Goal: Task Accomplishment & Management: Manage account settings

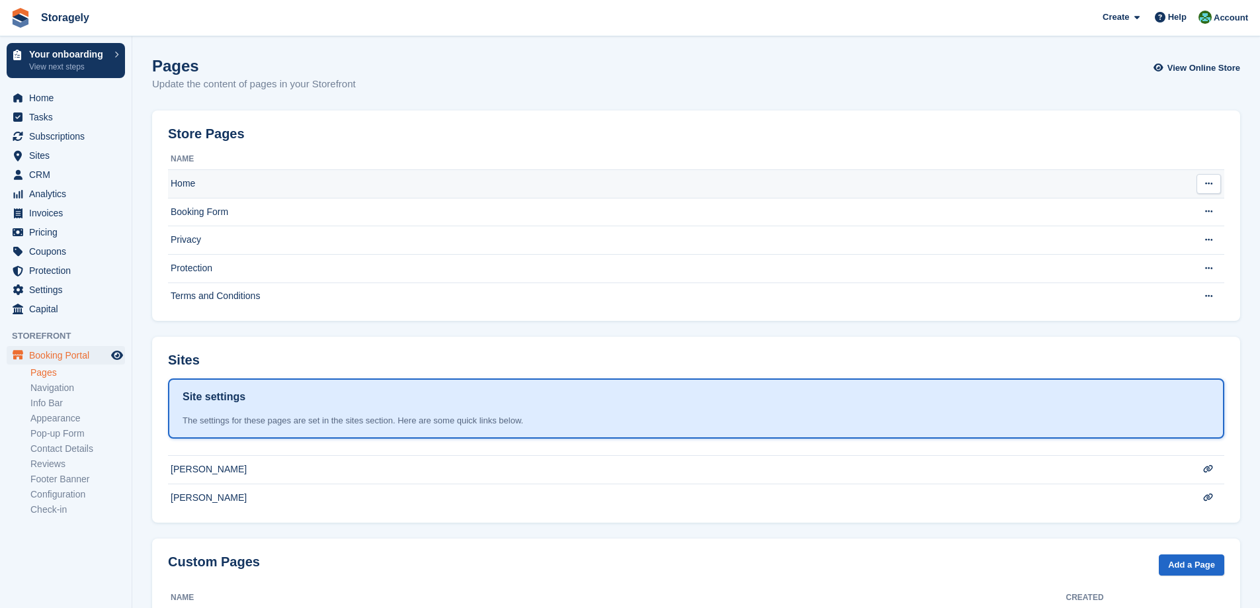
scroll to position [67, 0]
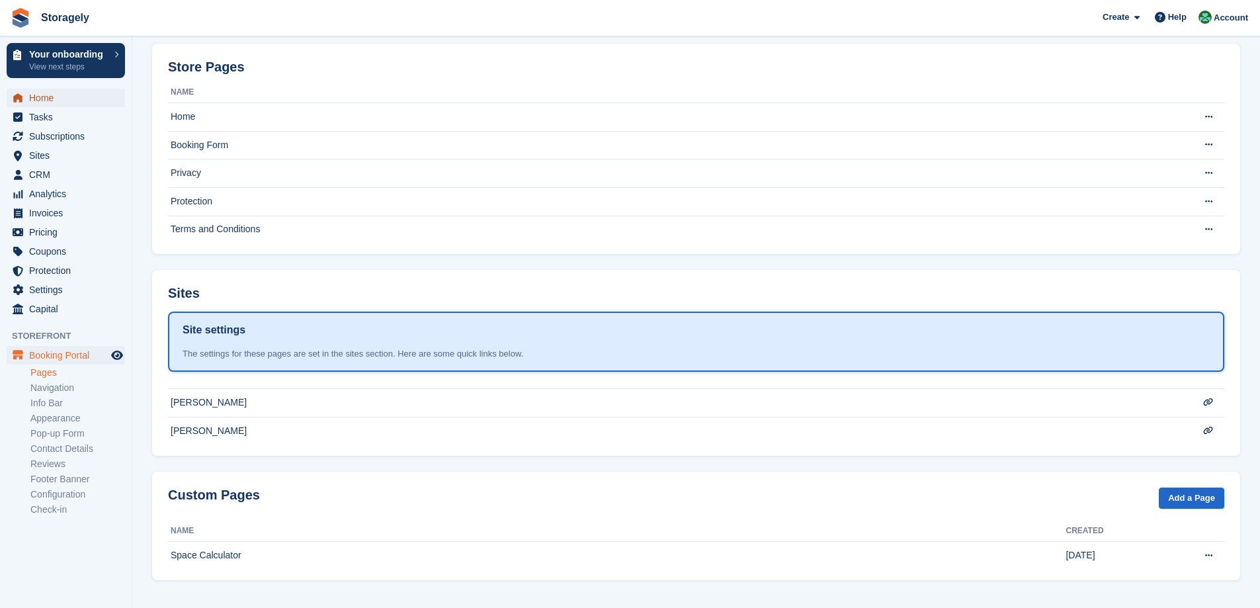
click at [62, 102] on span "Home" at bounding box center [68, 98] width 79 height 19
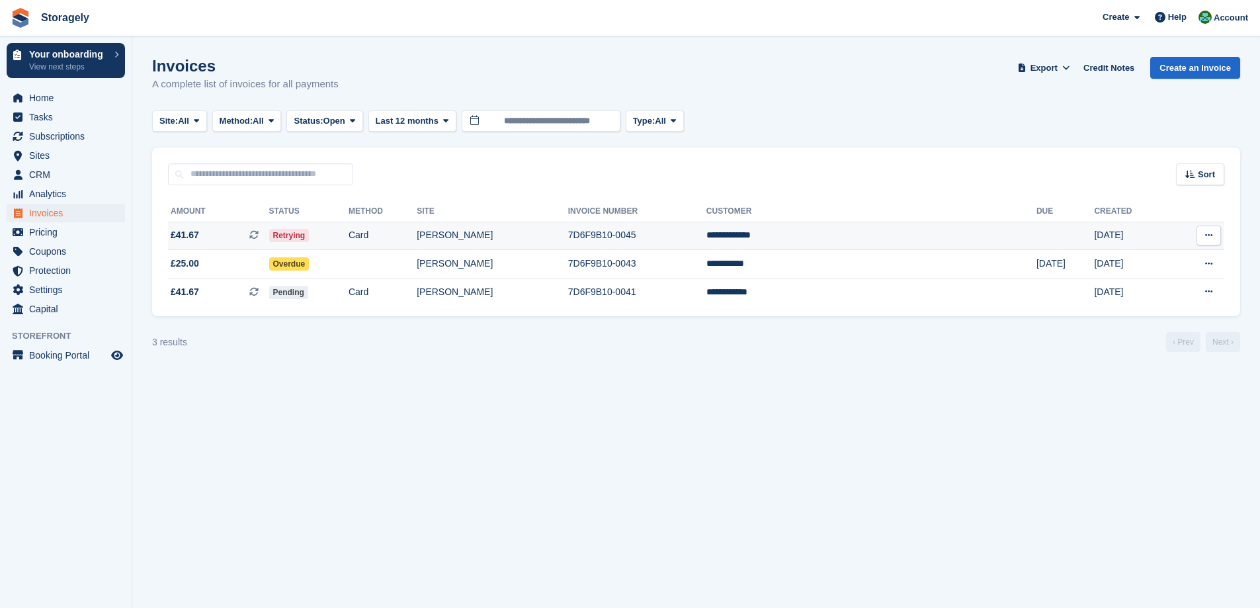
click at [349, 234] on td "Retrying" at bounding box center [308, 236] width 79 height 28
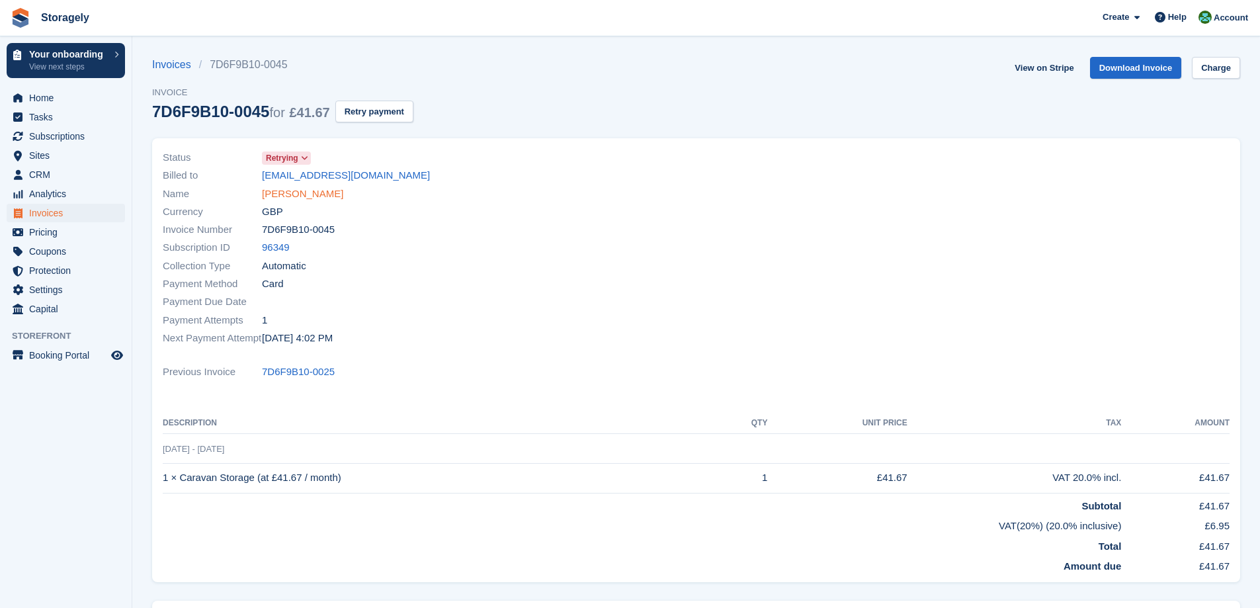
click at [300, 194] on link "Steve cooksey" at bounding box center [302, 194] width 81 height 15
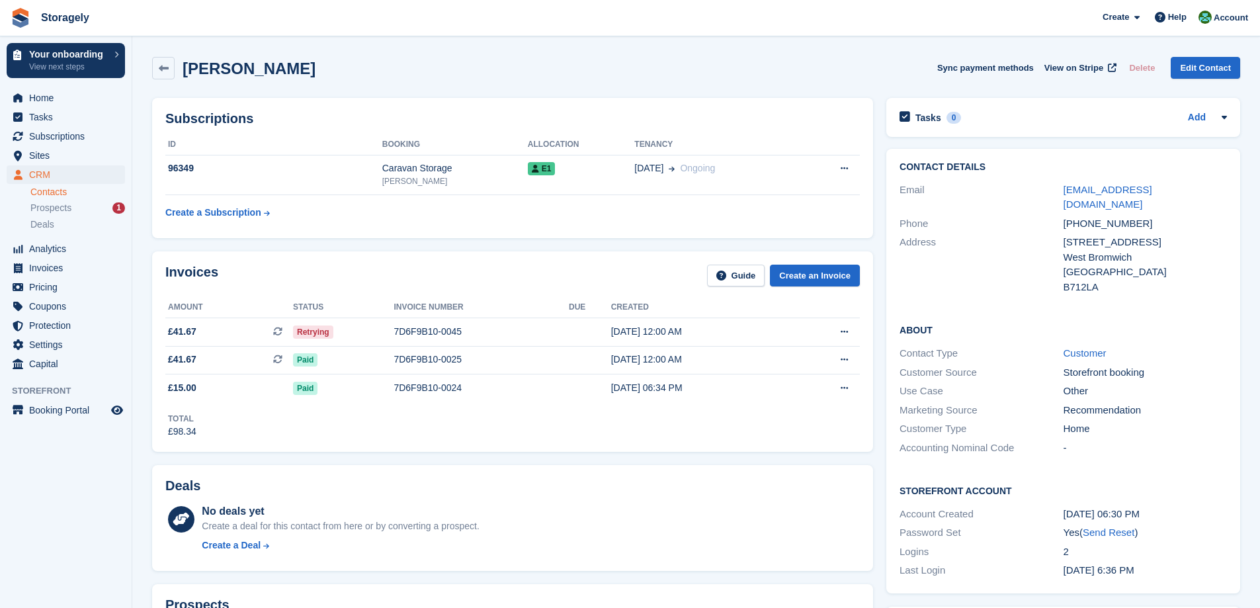
click at [1011, 241] on div "Address" at bounding box center [981, 265] width 163 height 60
click at [877, 335] on div "Invoices Guide Create an Invoice Amount Status Invoice number Due Created £41.6…" at bounding box center [513, 351] width 734 height 213
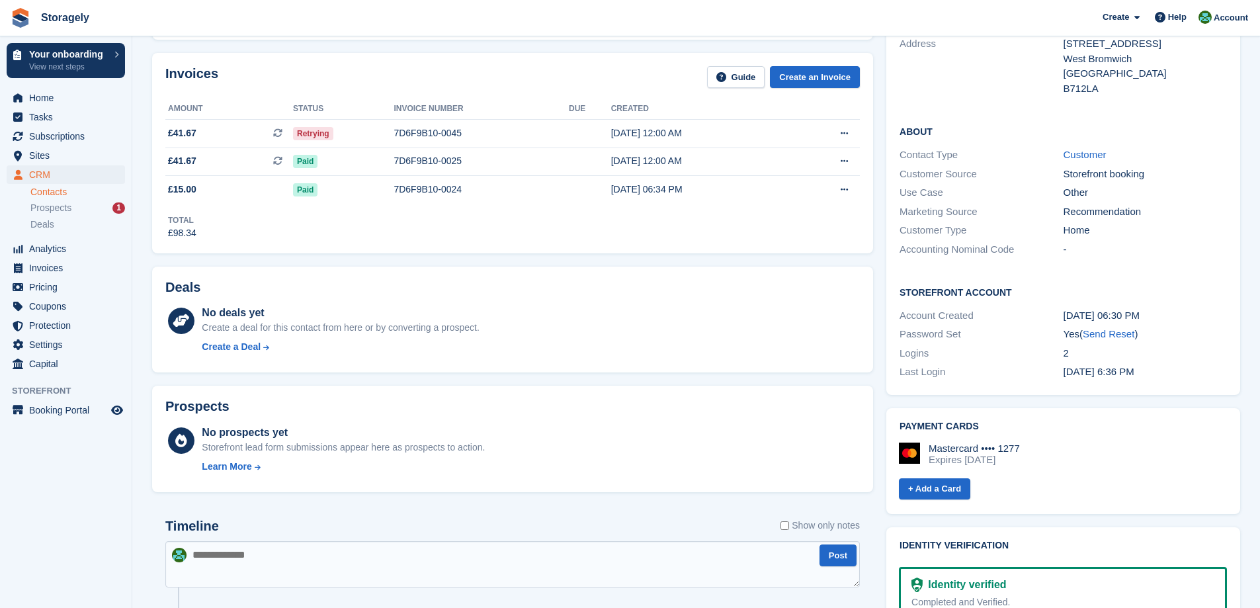
scroll to position [265, 0]
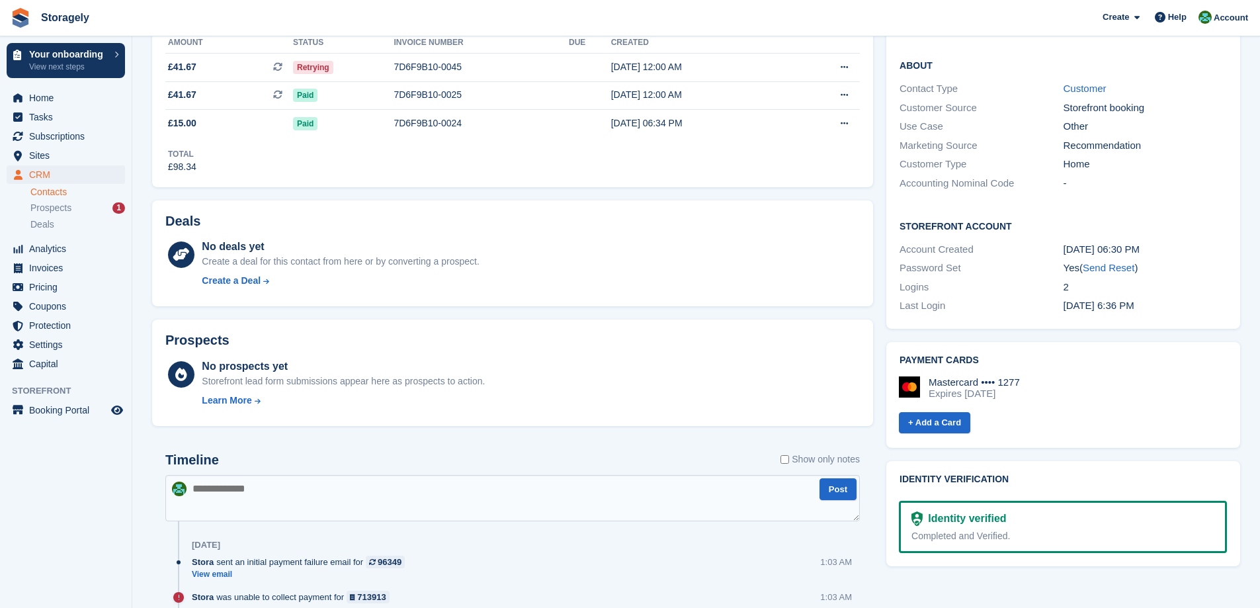
click at [871, 323] on div "Prospects No prospects yet Storefront lead form submissions appear here as pros…" at bounding box center [512, 373] width 721 height 107
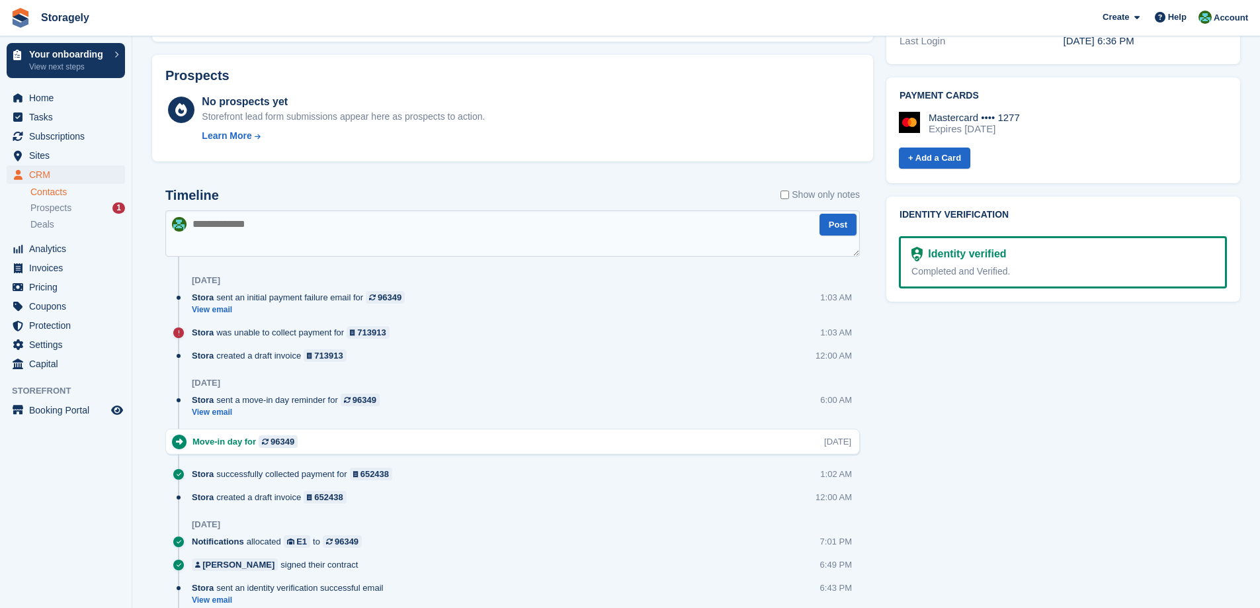
scroll to position [0, 0]
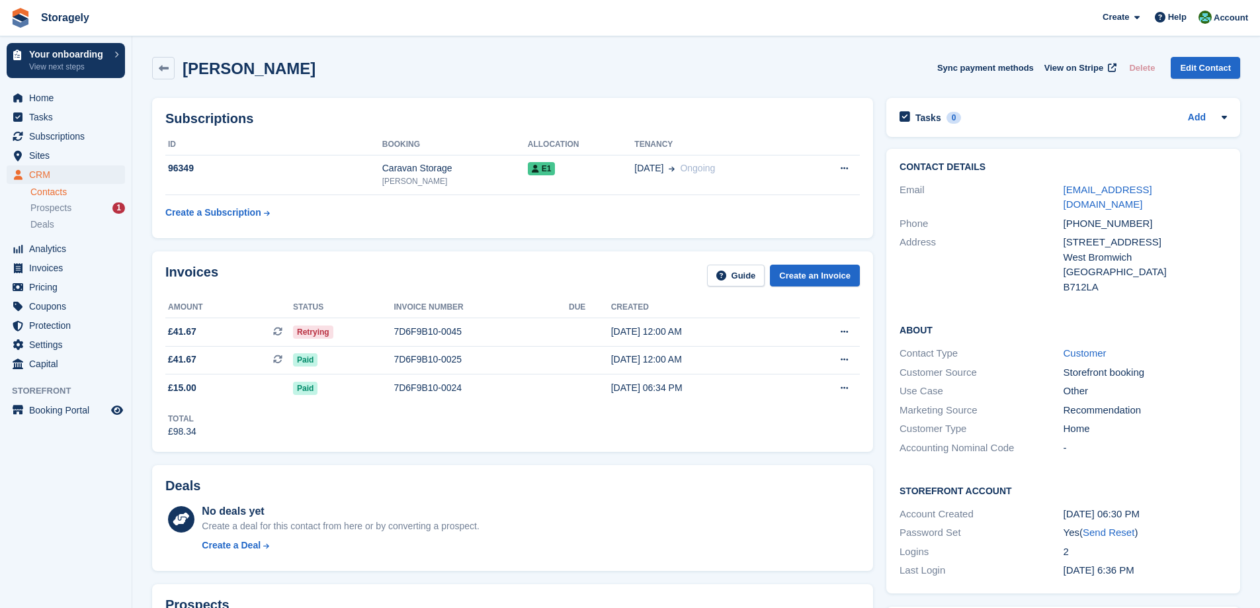
click at [875, 310] on div "Invoices Guide Create an Invoice Amount Status Invoice number Due Created £41.6…" at bounding box center [513, 351] width 734 height 213
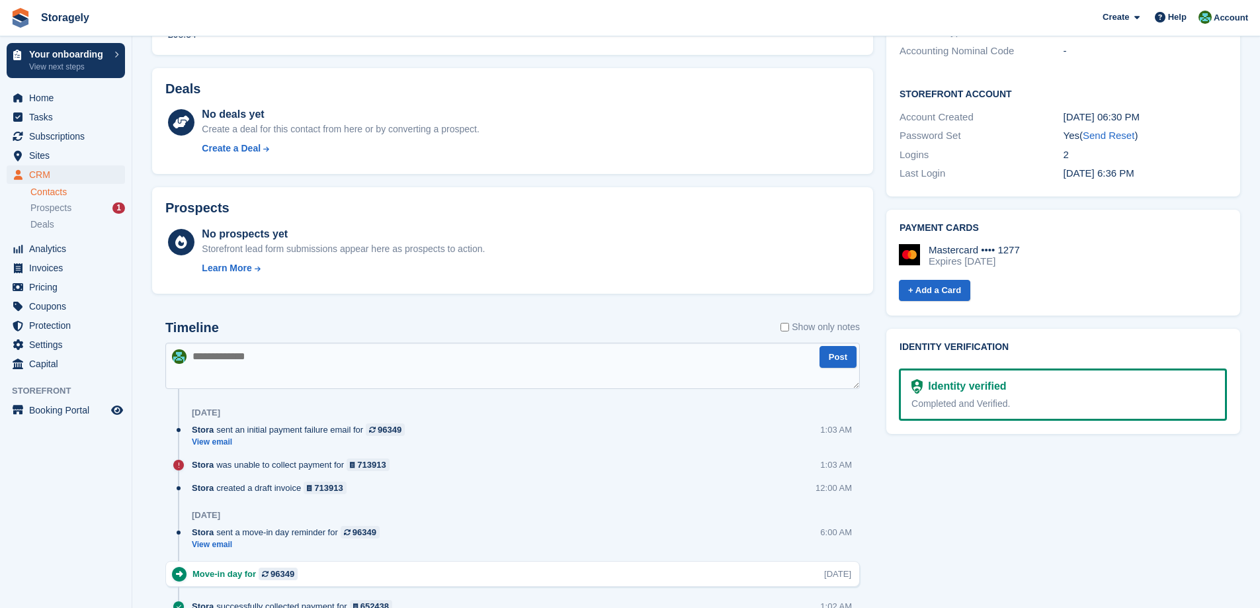
scroll to position [529, 0]
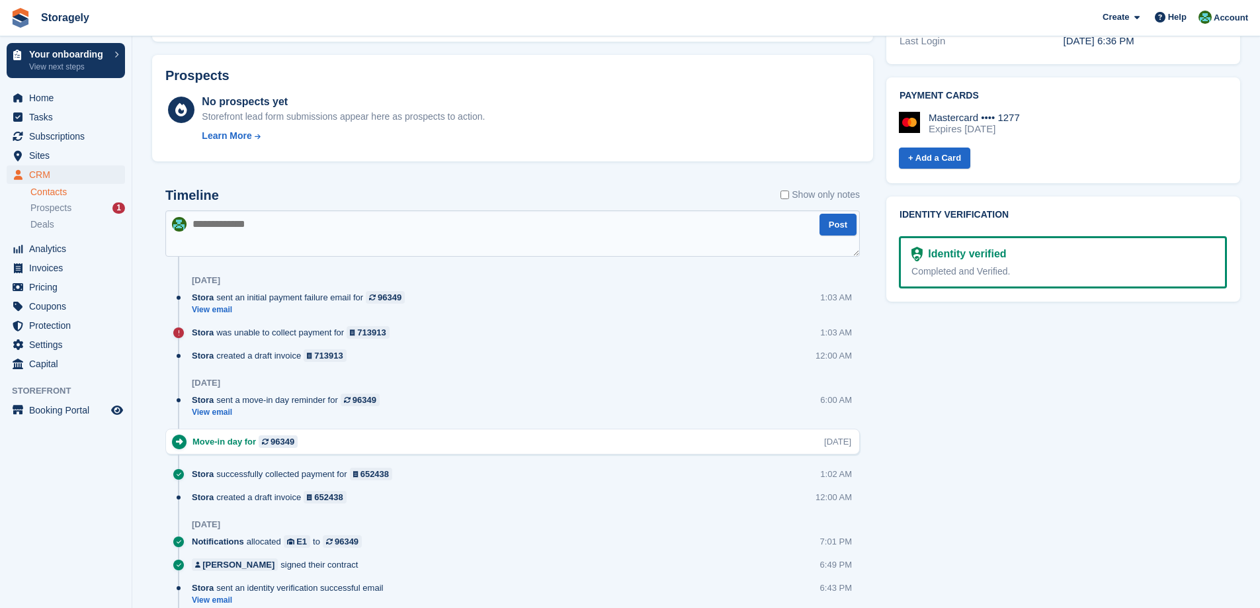
click at [875, 263] on div "Subscriptions ID Booking Allocation Tenancy 96349 Caravan Storage Dudley E1 20 …" at bounding box center [513, 223] width 734 height 1322
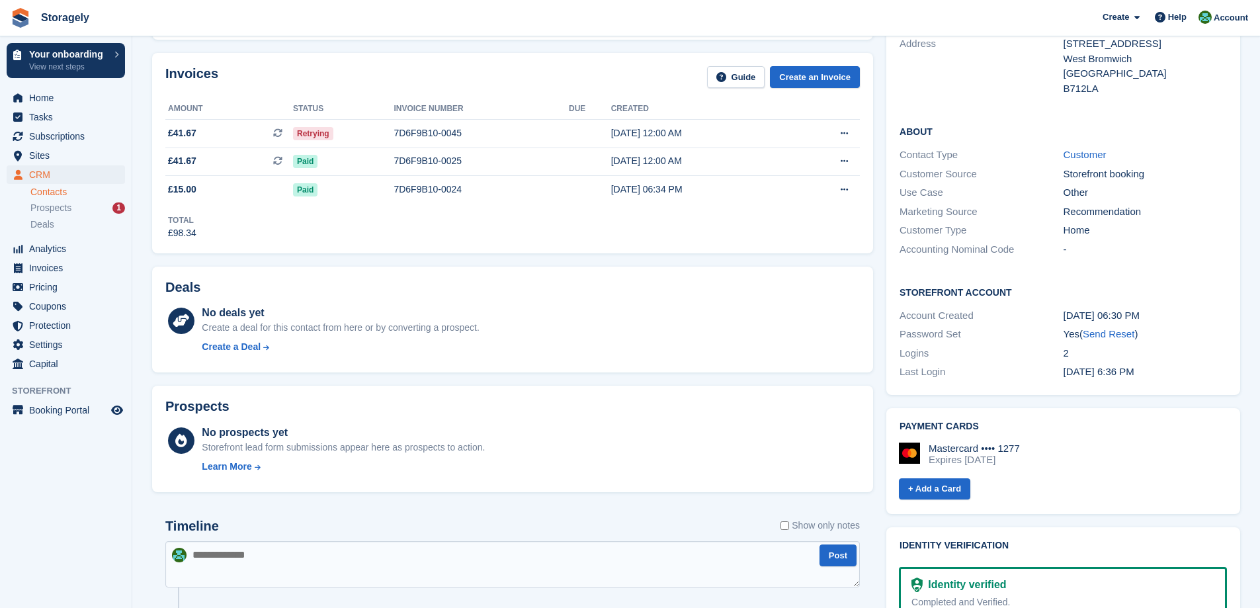
scroll to position [397, 0]
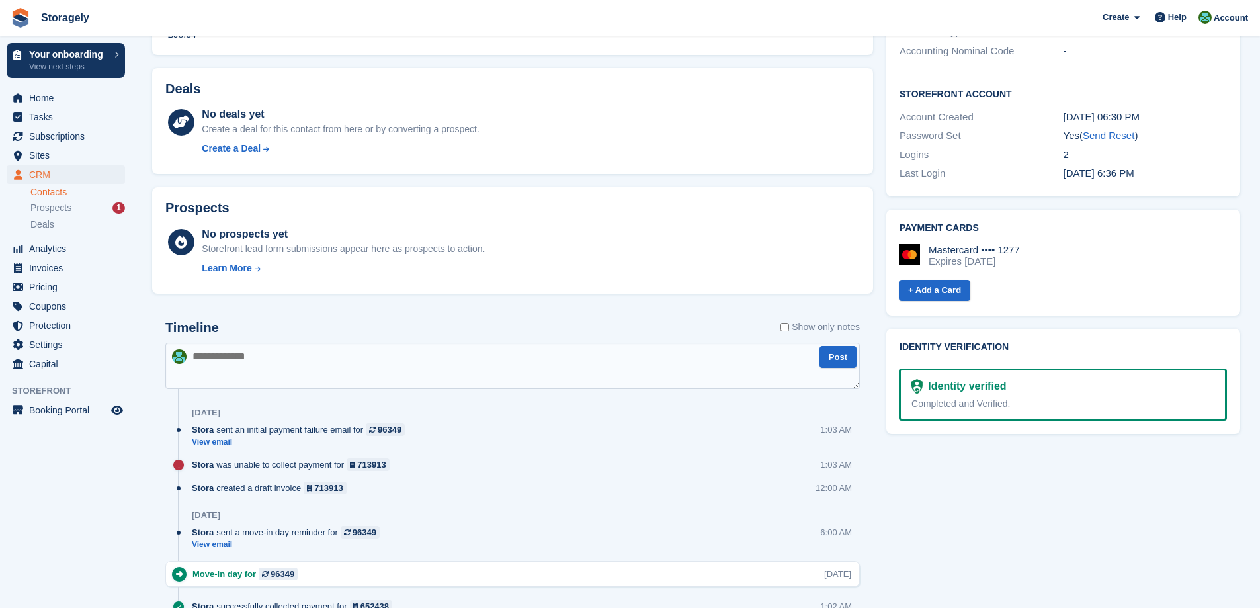
click at [877, 253] on div "Prospects No prospects yet Storefront lead form submissions appear here as pros…" at bounding box center [513, 241] width 734 height 120
click at [1008, 244] on div "Mastercard •••• 1277" at bounding box center [974, 250] width 91 height 12
click at [877, 245] on div "Prospects No prospects yet Storefront lead form submissions appear here as pros…" at bounding box center [513, 241] width 734 height 120
click at [877, 257] on div "Prospects No prospects yet Storefront lead form submissions appear here as pros…" at bounding box center [513, 241] width 734 height 120
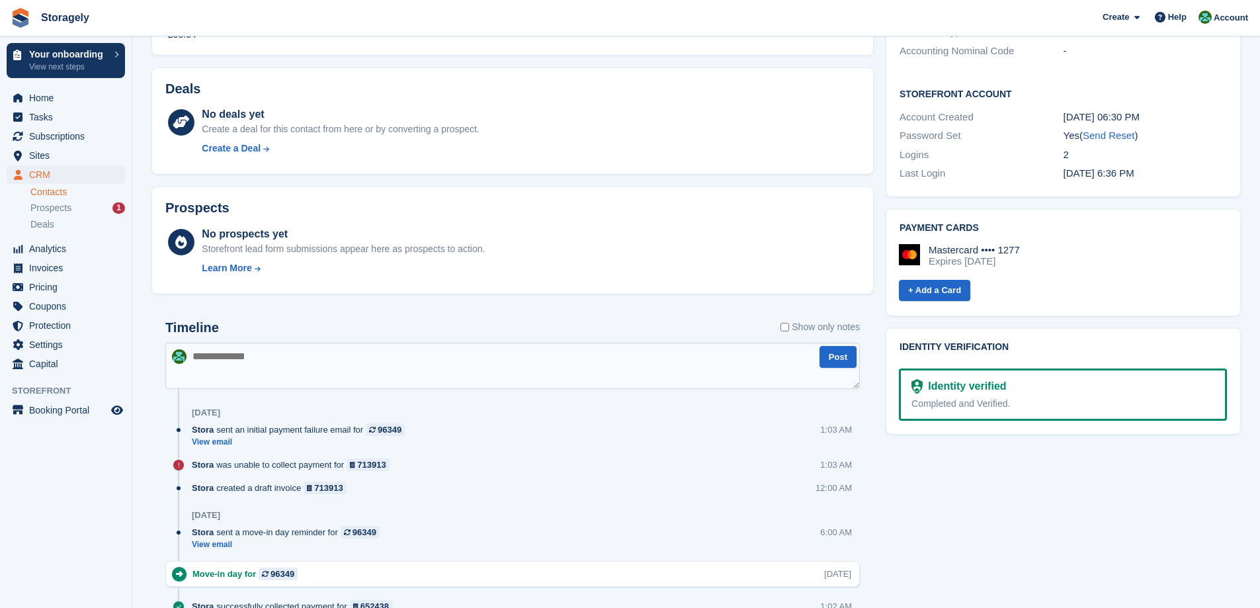
click at [876, 269] on div "Prospects No prospects yet Storefront lead form submissions appear here as pros…" at bounding box center [513, 241] width 734 height 120
click at [908, 280] on link "+ Add a Card" at bounding box center [934, 291] width 71 height 22
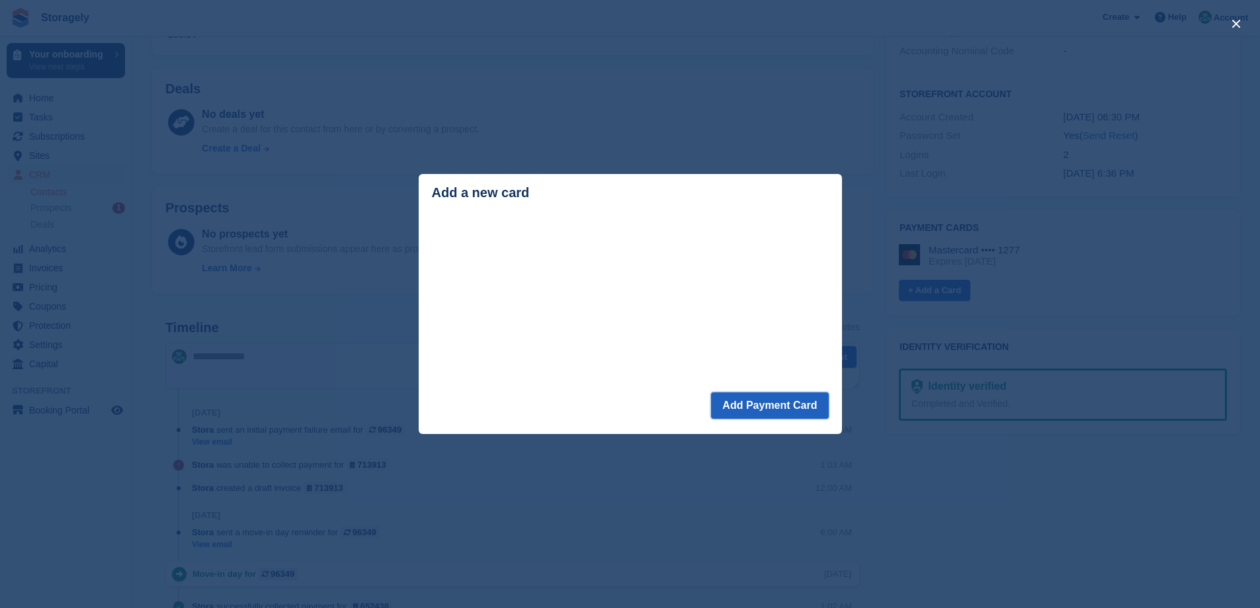
click at [751, 409] on button "Add Payment Card" at bounding box center [769, 405] width 117 height 26
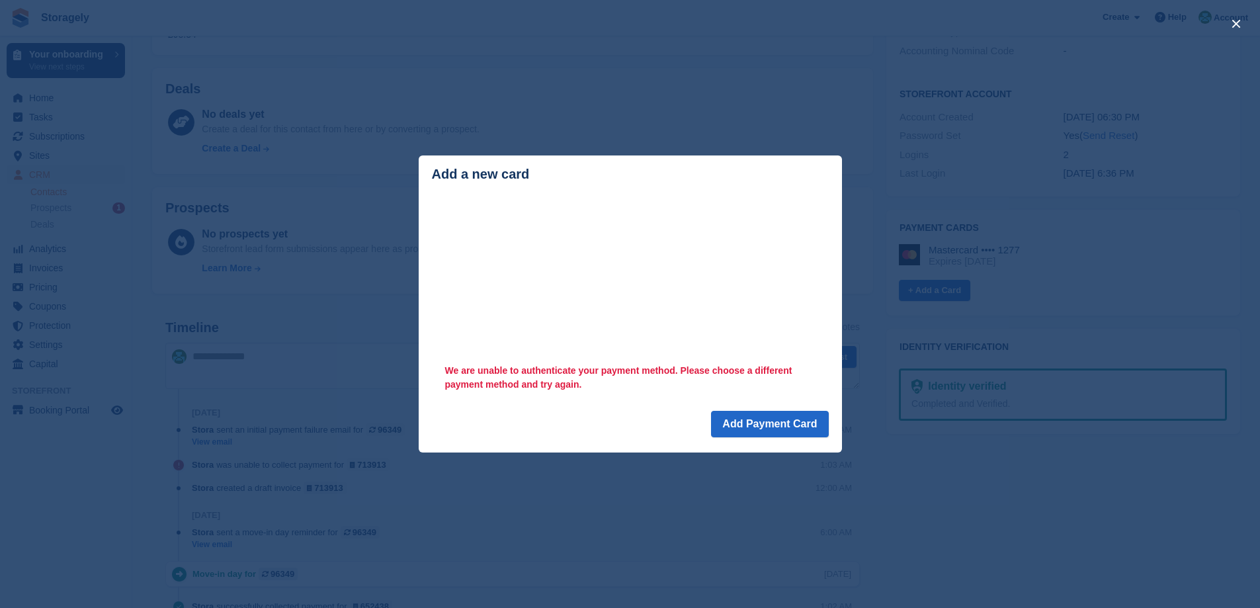
click at [308, 246] on div "close" at bounding box center [630, 304] width 1260 height 608
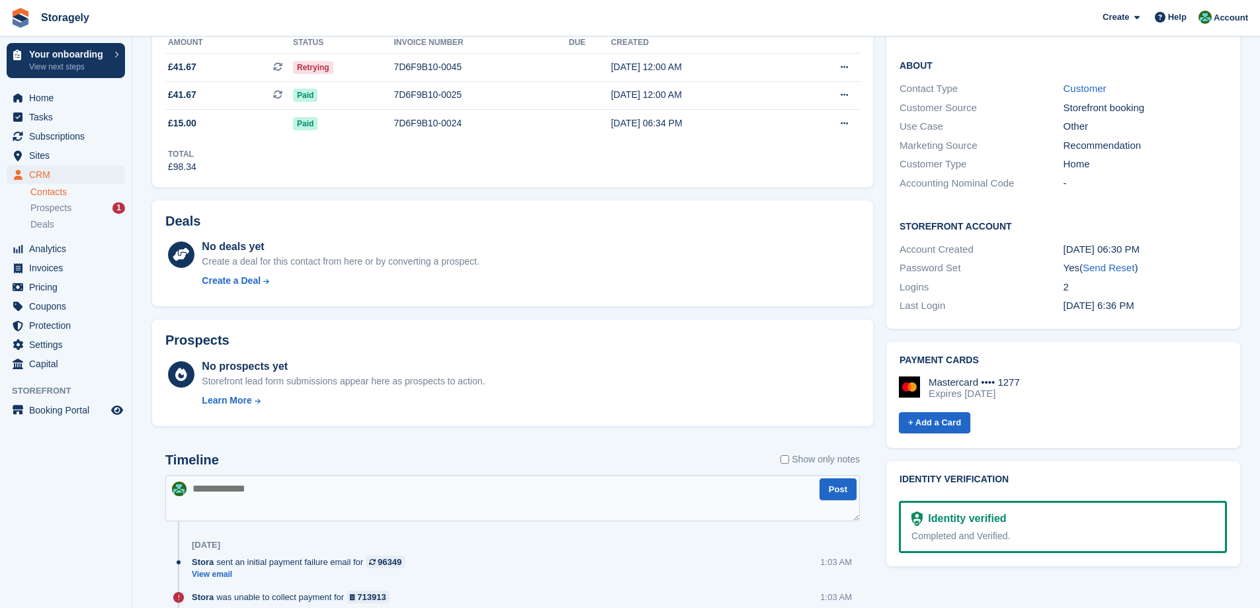
scroll to position [66, 0]
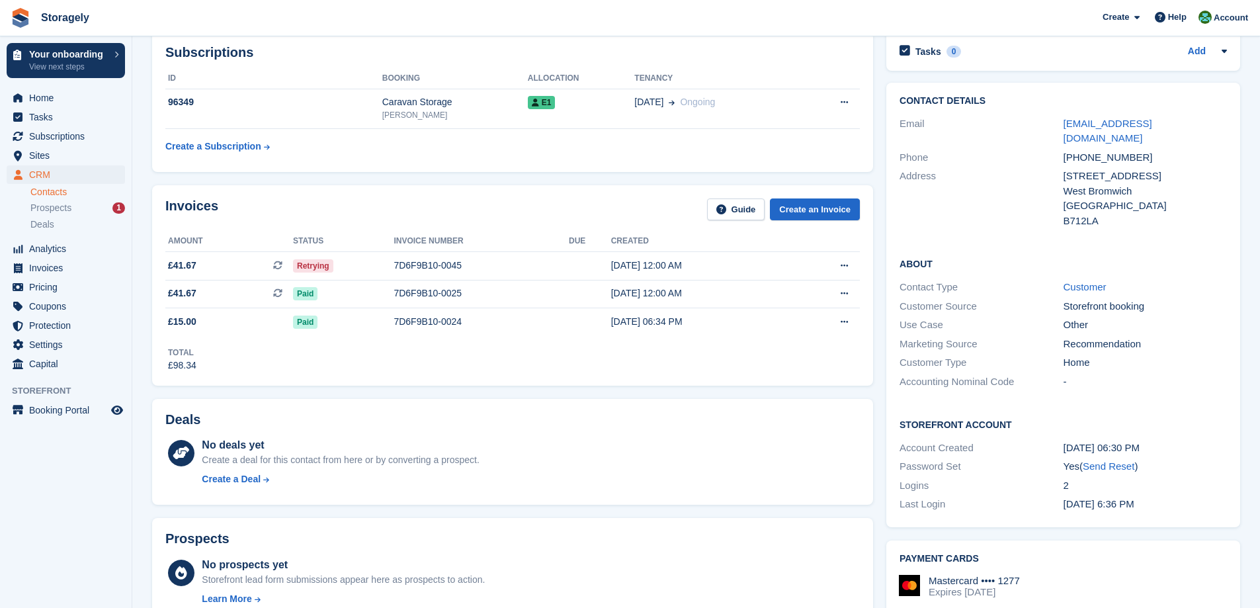
click at [405, 392] on div "Deals No deals yet Create a deal for this contact from here or by converting a …" at bounding box center [513, 452] width 734 height 120
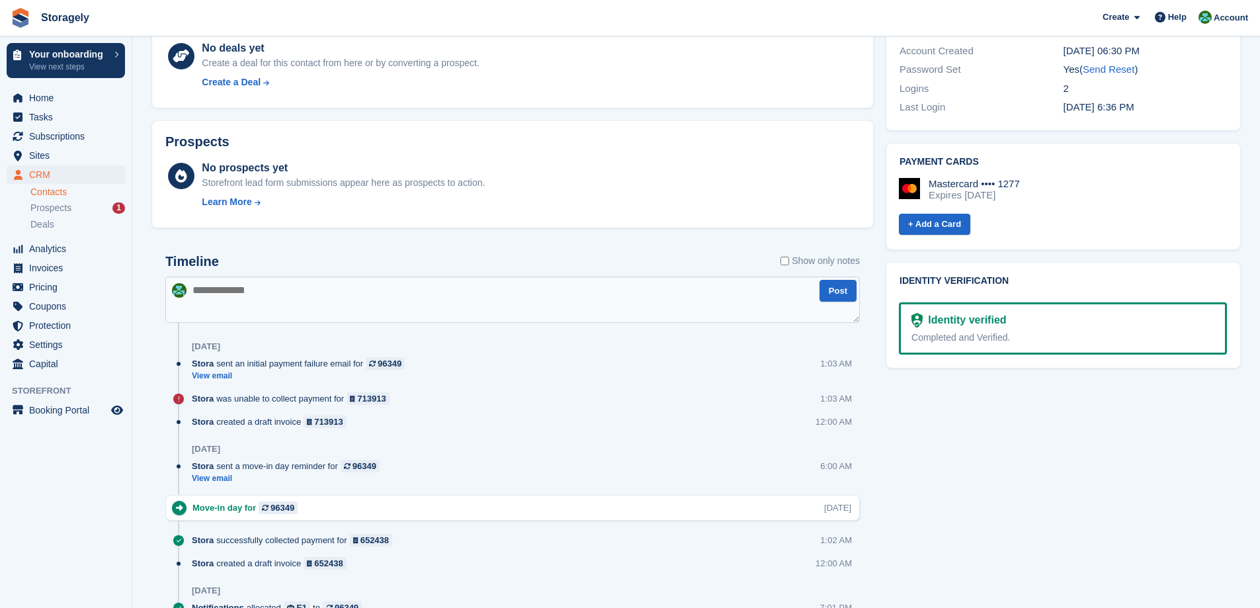
scroll to position [662, 0]
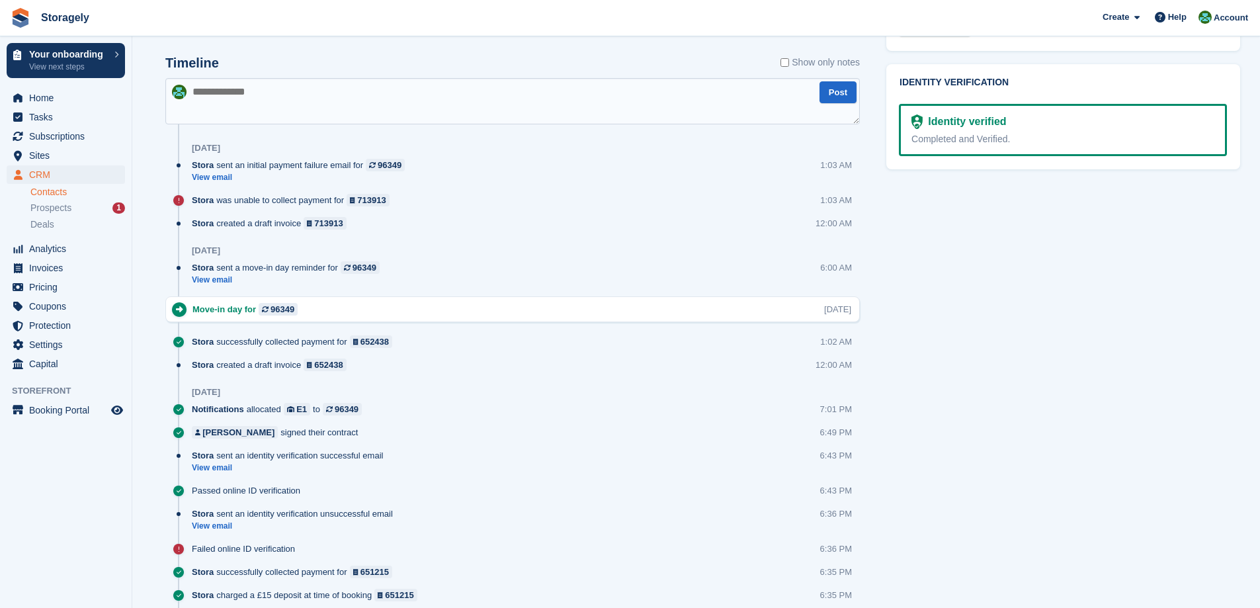
click at [267, 103] on textarea at bounding box center [512, 101] width 695 height 46
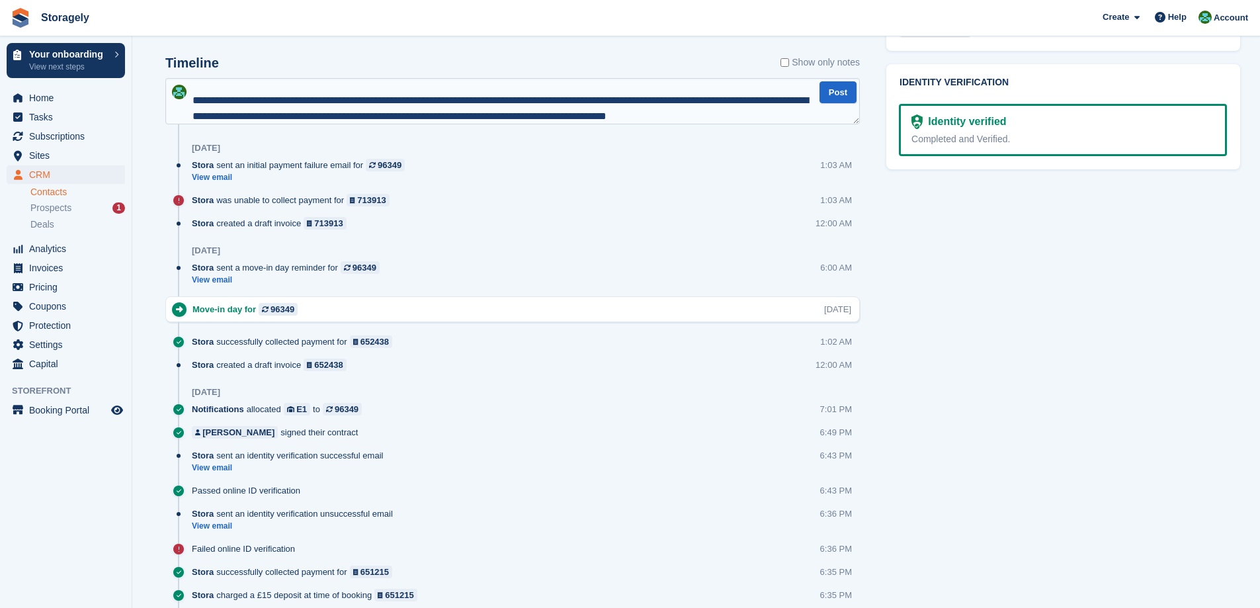
scroll to position [39, 0]
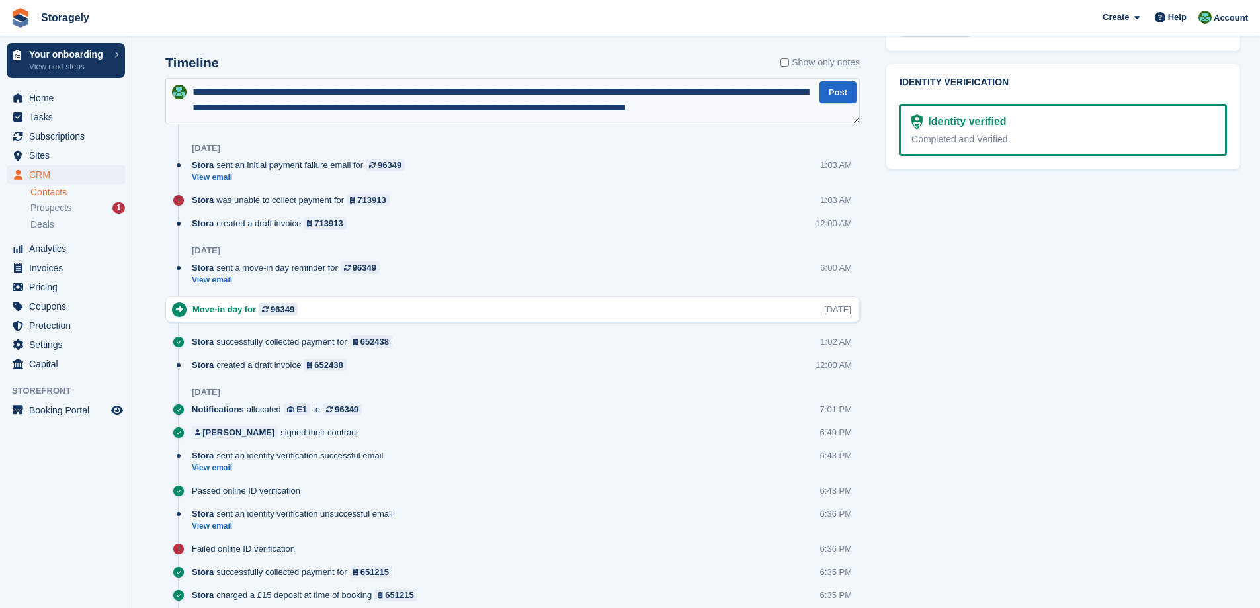
click at [390, 118] on textarea "**********" at bounding box center [512, 101] width 695 height 46
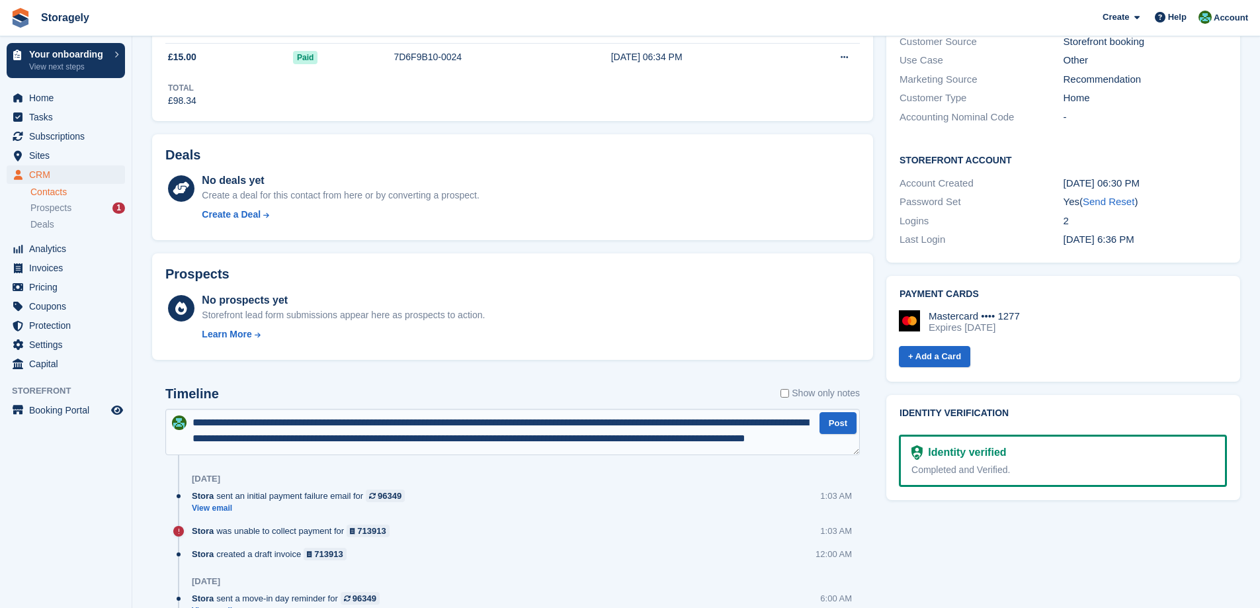
scroll to position [265, 0]
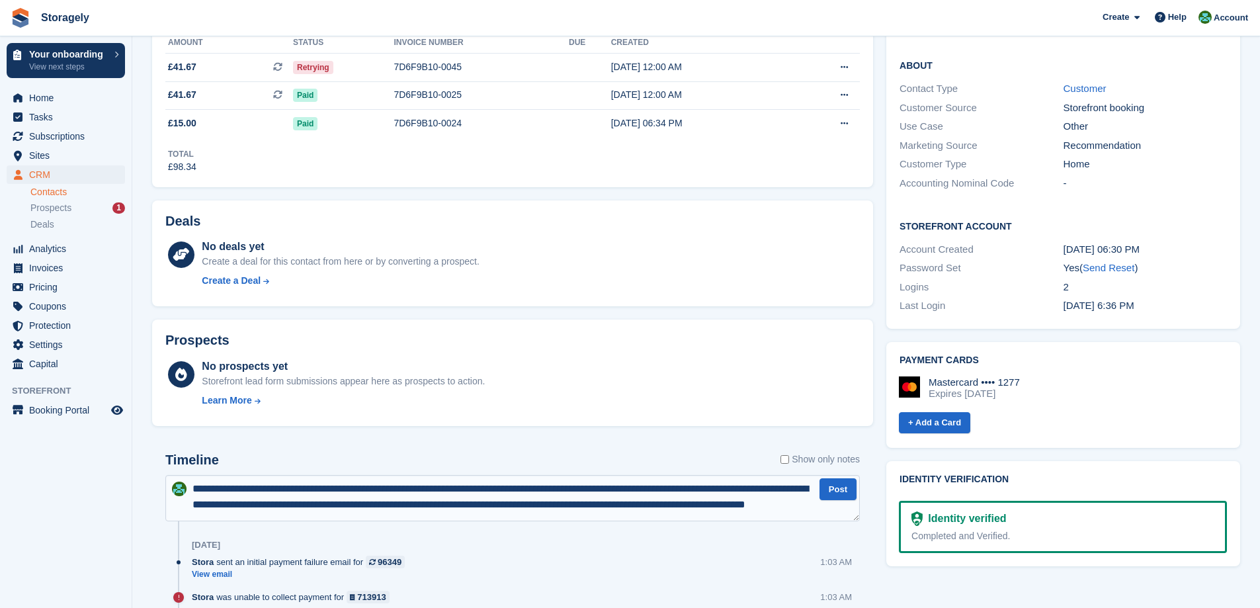
click at [407, 512] on textarea "**********" at bounding box center [512, 498] width 695 height 46
drag, startPoint x: 407, startPoint y: 512, endPoint x: -93, endPoint y: 350, distance: 525.7
click at [0, 343] on html "Storagely Create Subscription Invoice Contact Deal Discount Page Help Chat Supp…" at bounding box center [630, 39] width 1260 height 608
type textarea "**********"
click at [832, 494] on button "Post" at bounding box center [838, 489] width 37 height 22
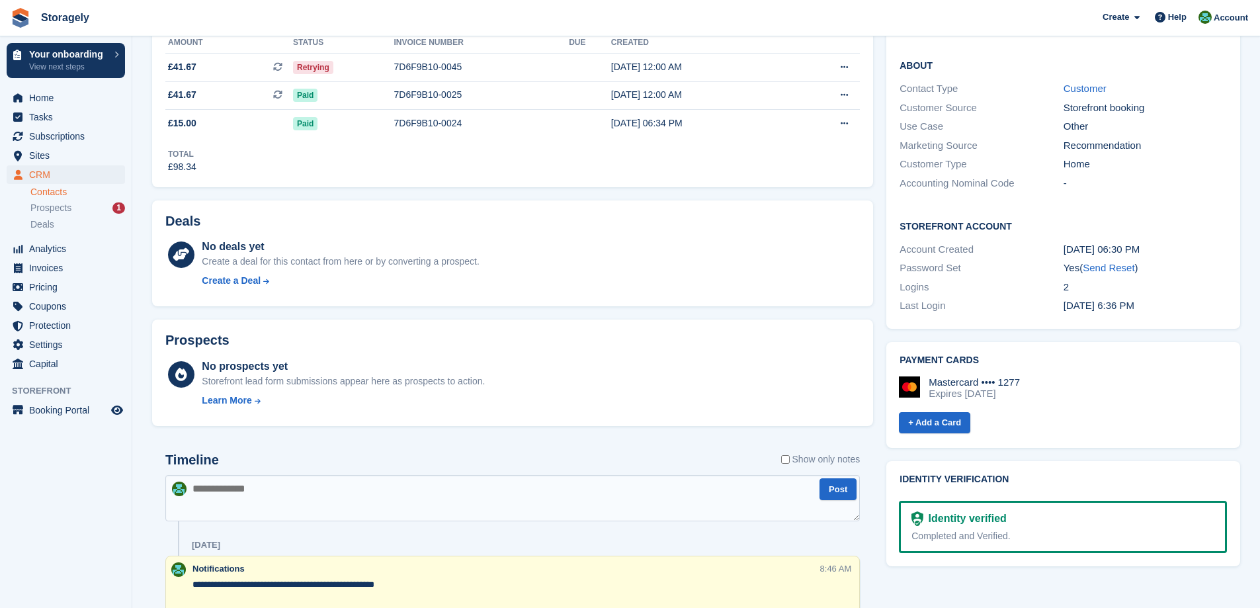
scroll to position [132, 0]
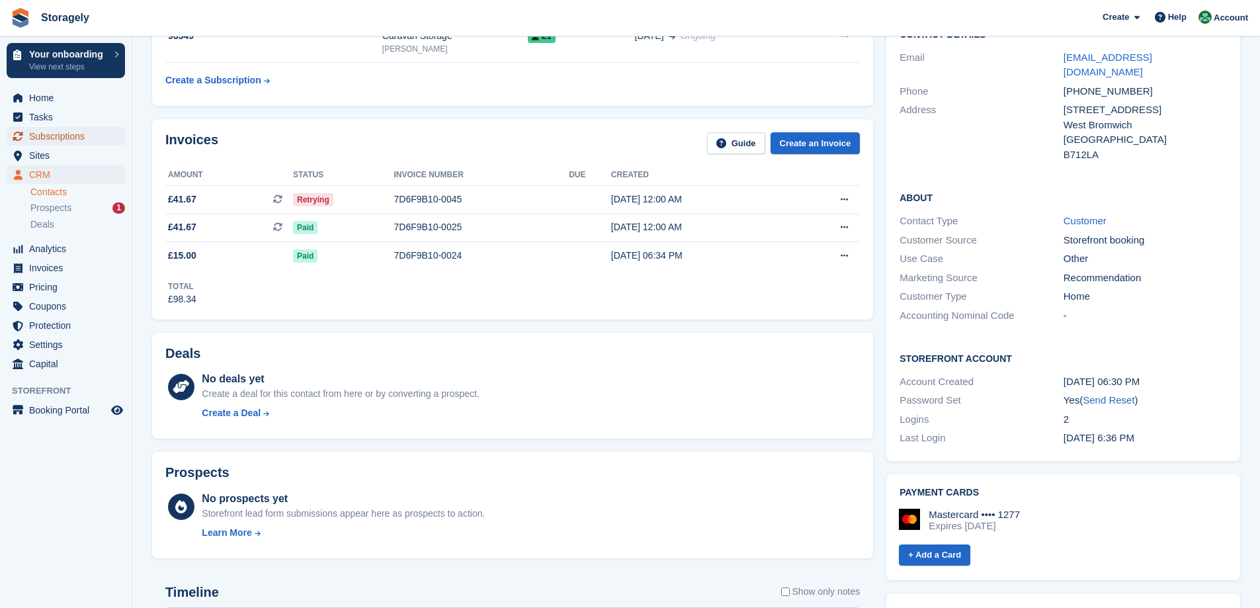
click at [67, 134] on span "Subscriptions" at bounding box center [68, 136] width 79 height 19
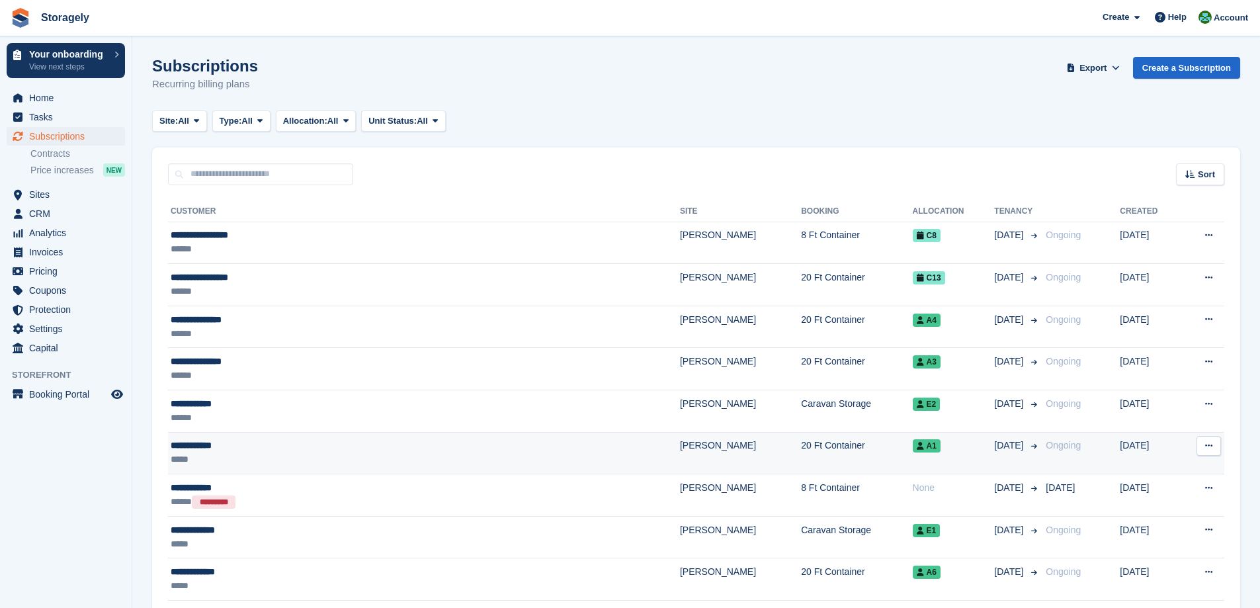
scroll to position [66, 0]
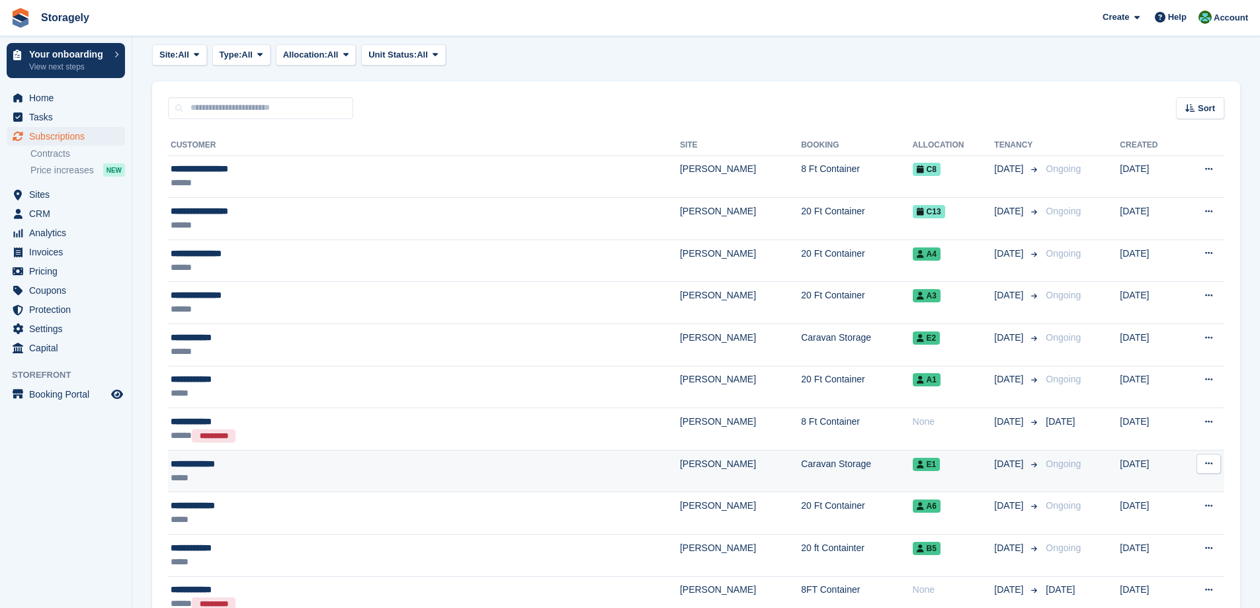
click at [280, 482] on div "*****" at bounding box center [330, 478] width 319 height 14
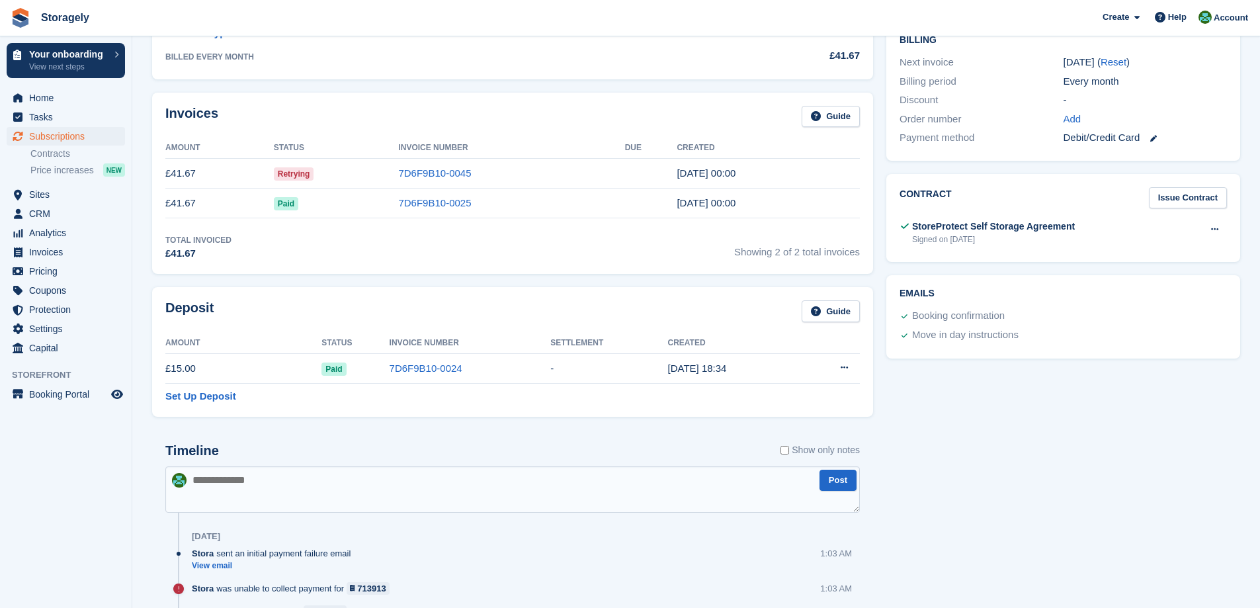
scroll to position [331, 0]
click at [394, 476] on textarea at bounding box center [512, 489] width 695 height 46
paste textarea "**********"
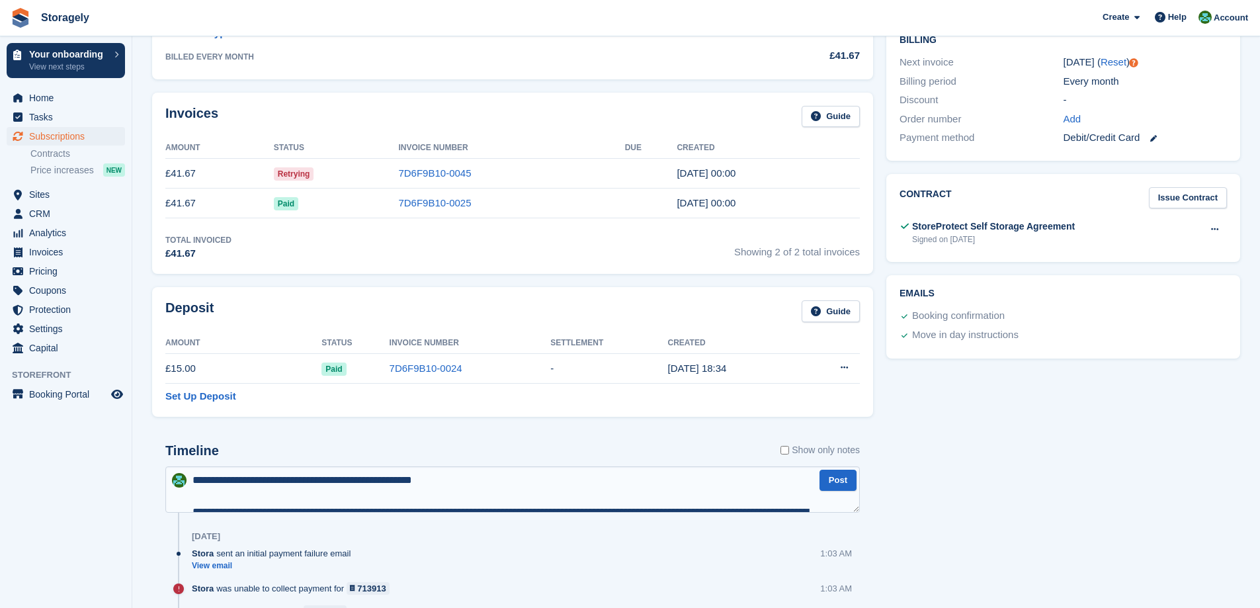
scroll to position [38, 0]
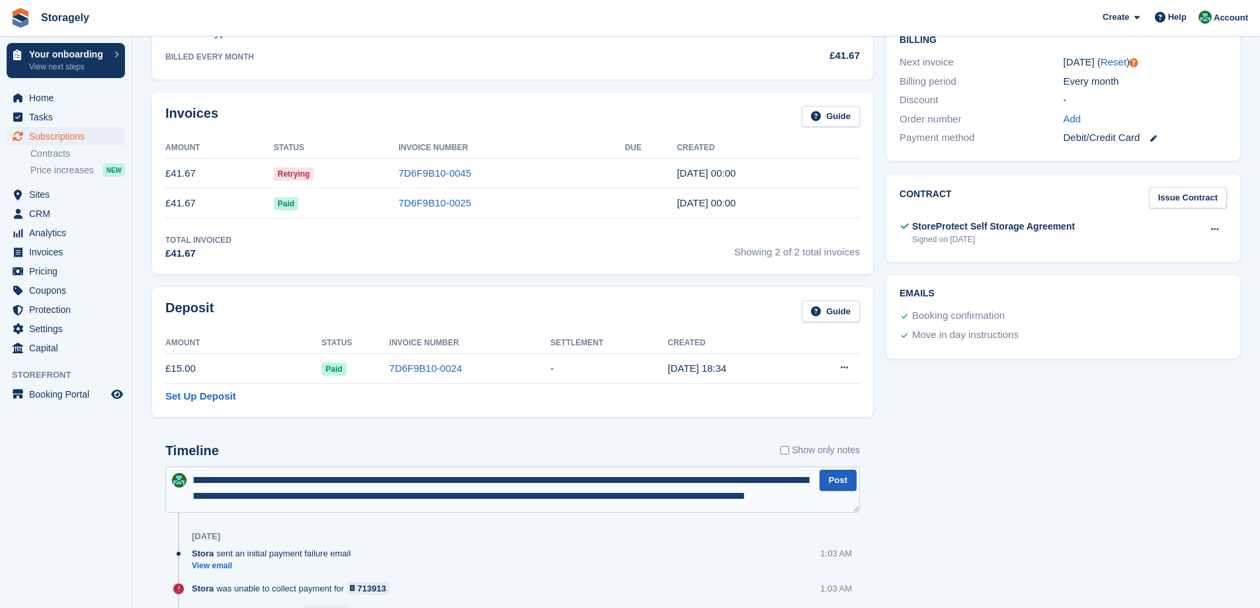
type textarea "**********"
drag, startPoint x: 836, startPoint y: 478, endPoint x: 844, endPoint y: 480, distance: 8.2
click at [835, 478] on button "Post" at bounding box center [838, 481] width 37 height 22
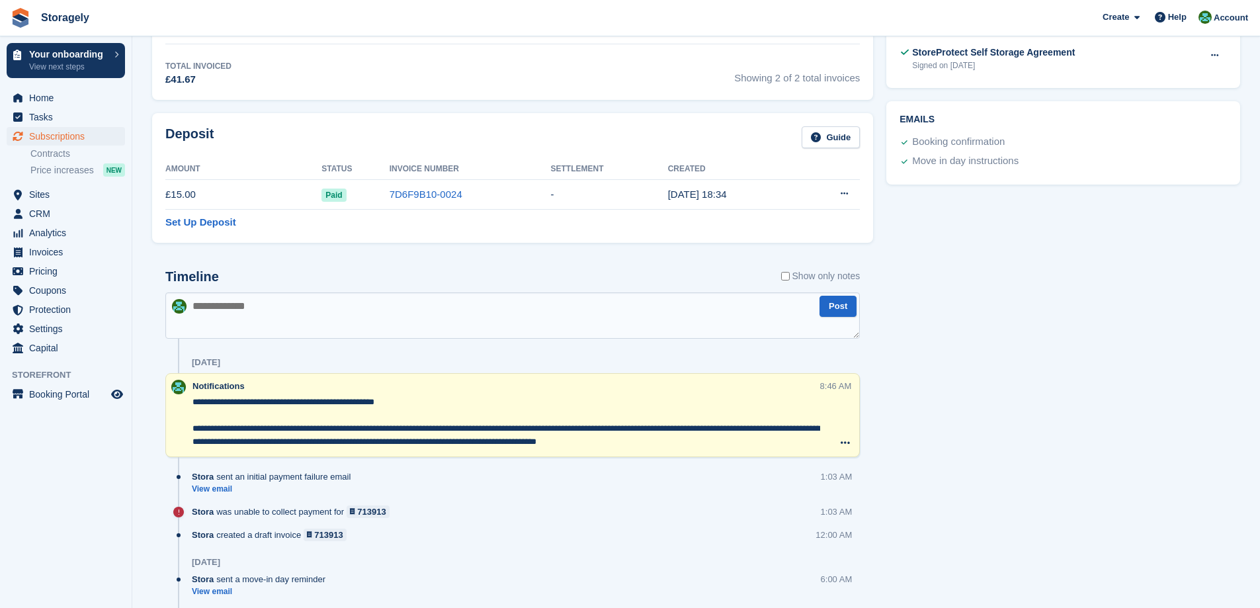
scroll to position [306, 0]
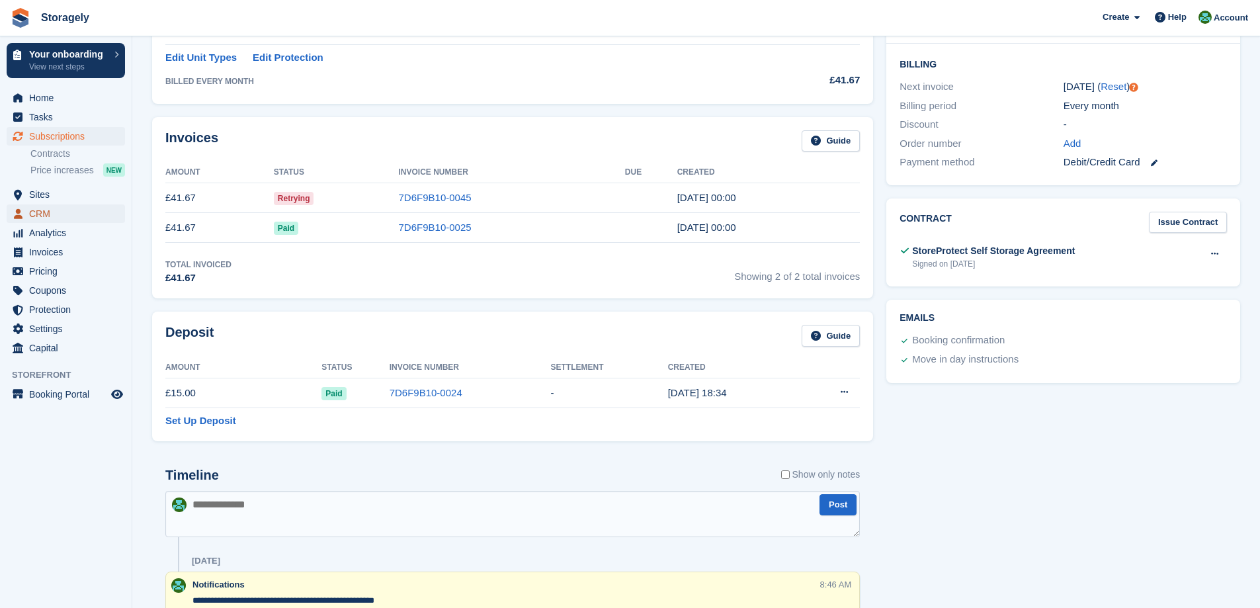
click at [19, 220] on span "menu" at bounding box center [18, 214] width 16 height 16
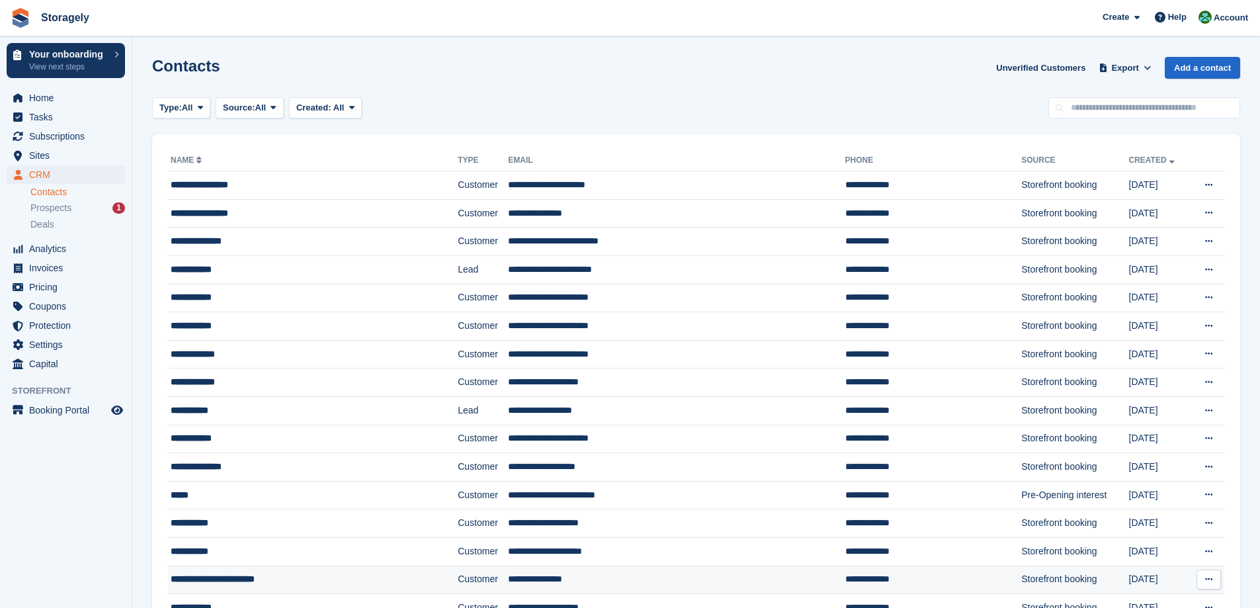
scroll to position [164, 0]
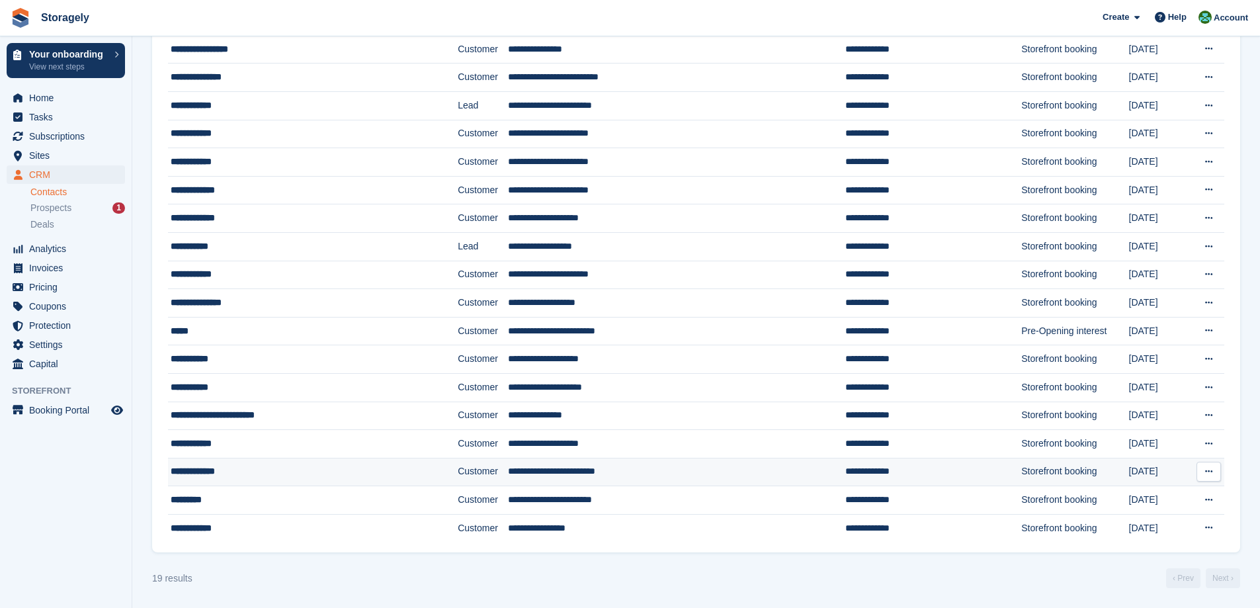
click at [620, 472] on td "**********" at bounding box center [676, 472] width 337 height 28
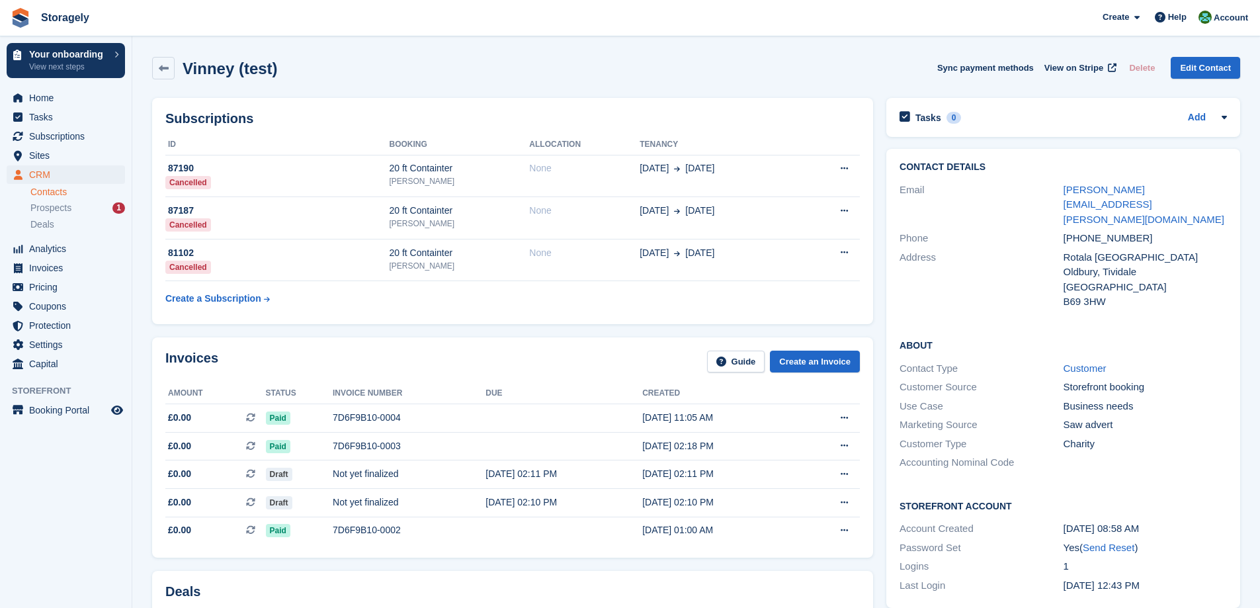
click at [878, 308] on div "Subscriptions ID Booking Allocation Tenancy 87190 Cancelled 20 ft Containter Du…" at bounding box center [513, 210] width 734 height 239
click at [878, 290] on div "Subscriptions ID Booking Allocation Tenancy 87190 Cancelled 20 ft Containter Du…" at bounding box center [513, 210] width 734 height 239
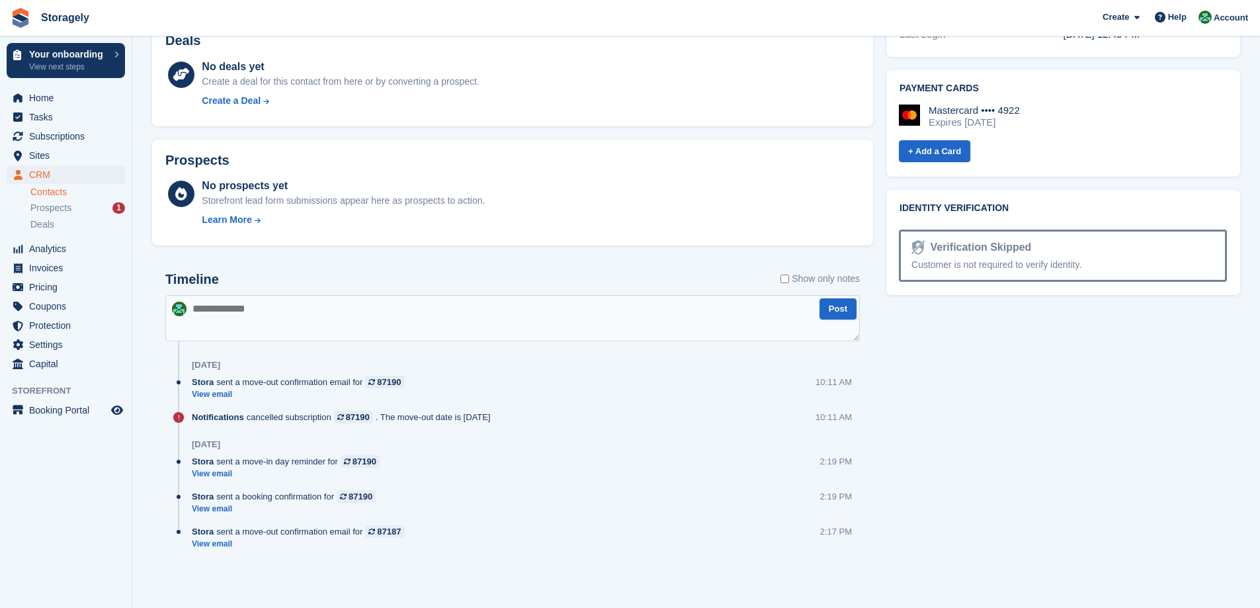
scroll to position [220, 0]
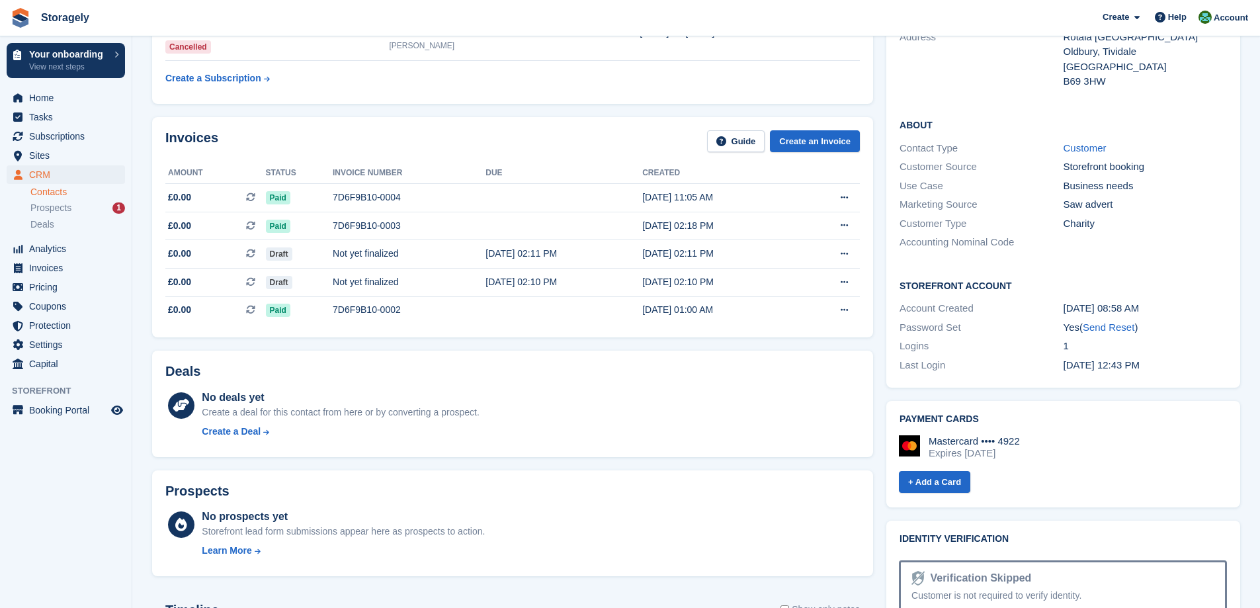
click at [982, 447] on div "Expires July 2028" at bounding box center [974, 453] width 91 height 12
click at [876, 414] on div "Deals No deals yet Create a deal for this contact from here or by converting a …" at bounding box center [513, 404] width 734 height 120
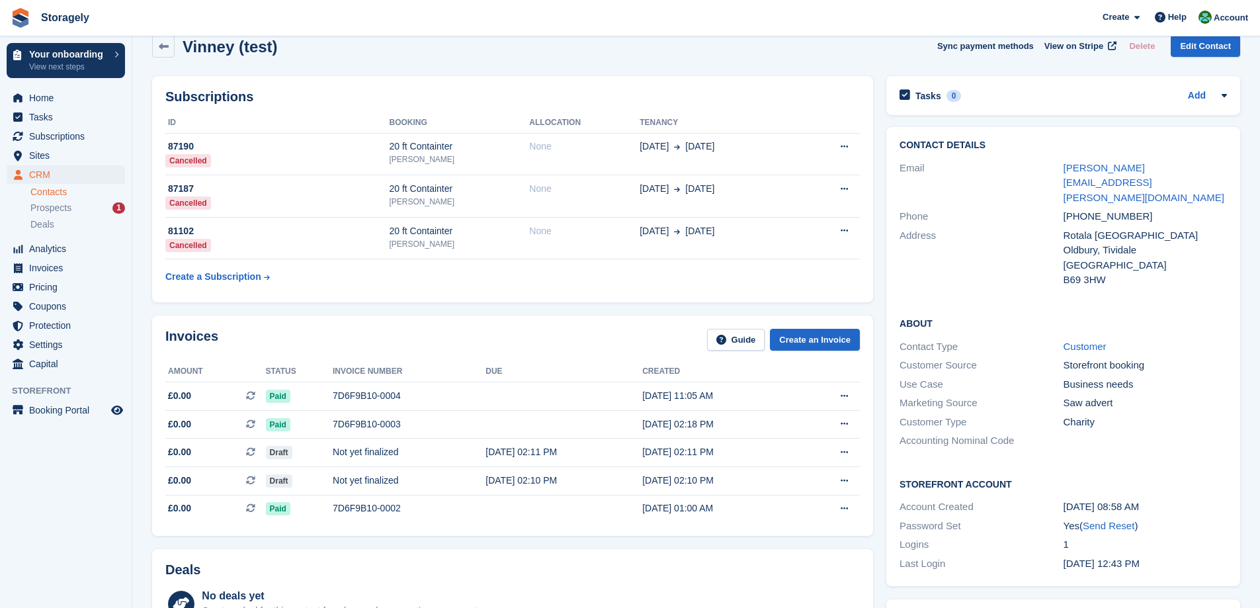
scroll to position [0, 0]
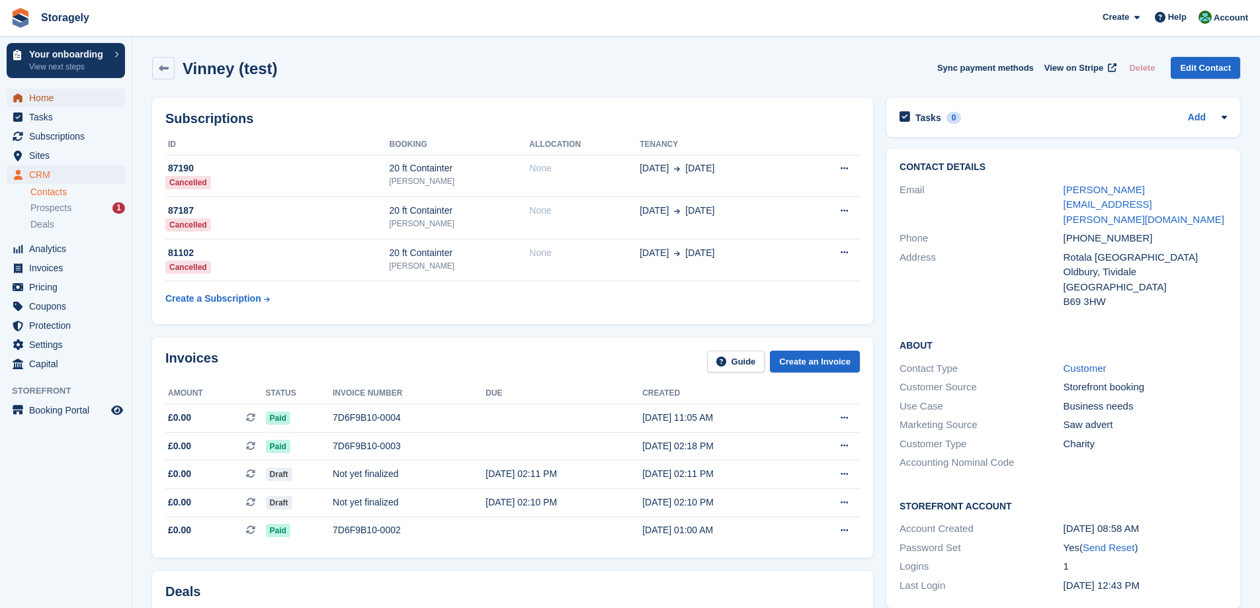
click at [42, 95] on span "Home" at bounding box center [68, 98] width 79 height 19
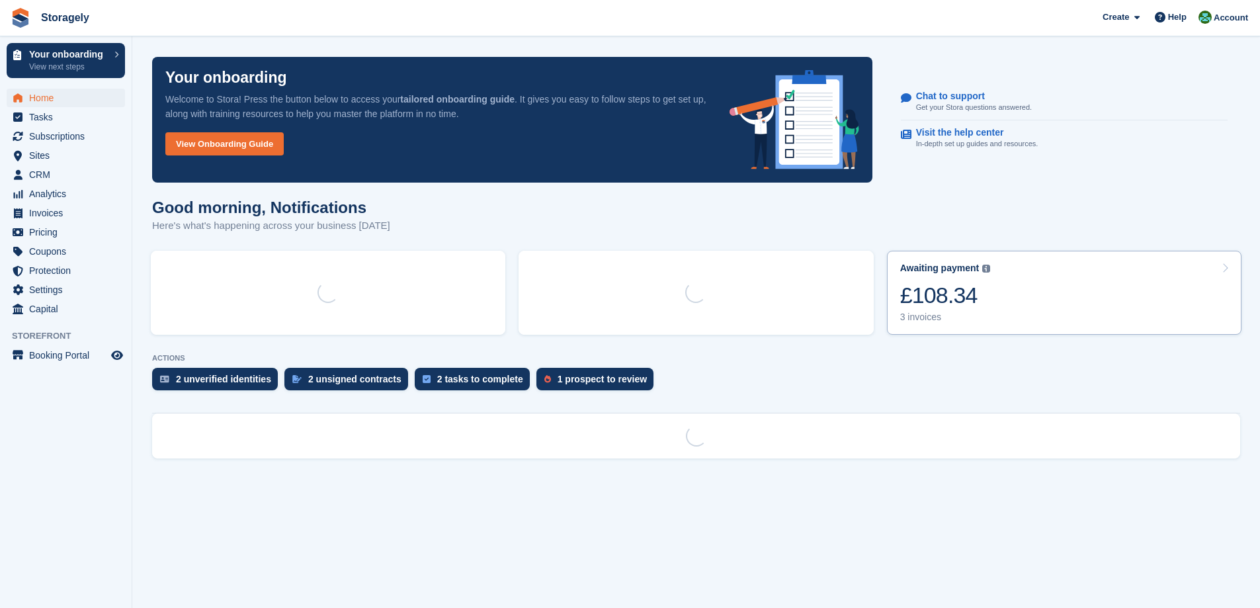
click at [1002, 271] on link "Awaiting payment The total outstanding balance on all open invoices. £108.34 3 …" at bounding box center [1064, 293] width 355 height 84
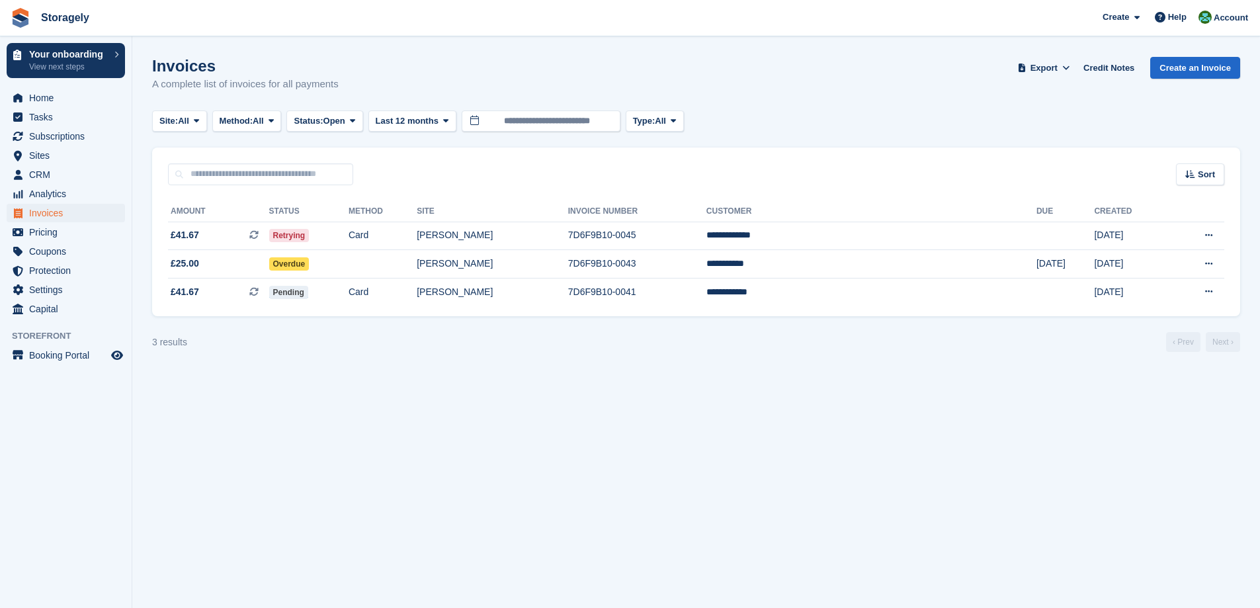
click at [583, 185] on div "**********" at bounding box center [696, 251] width 1088 height 132
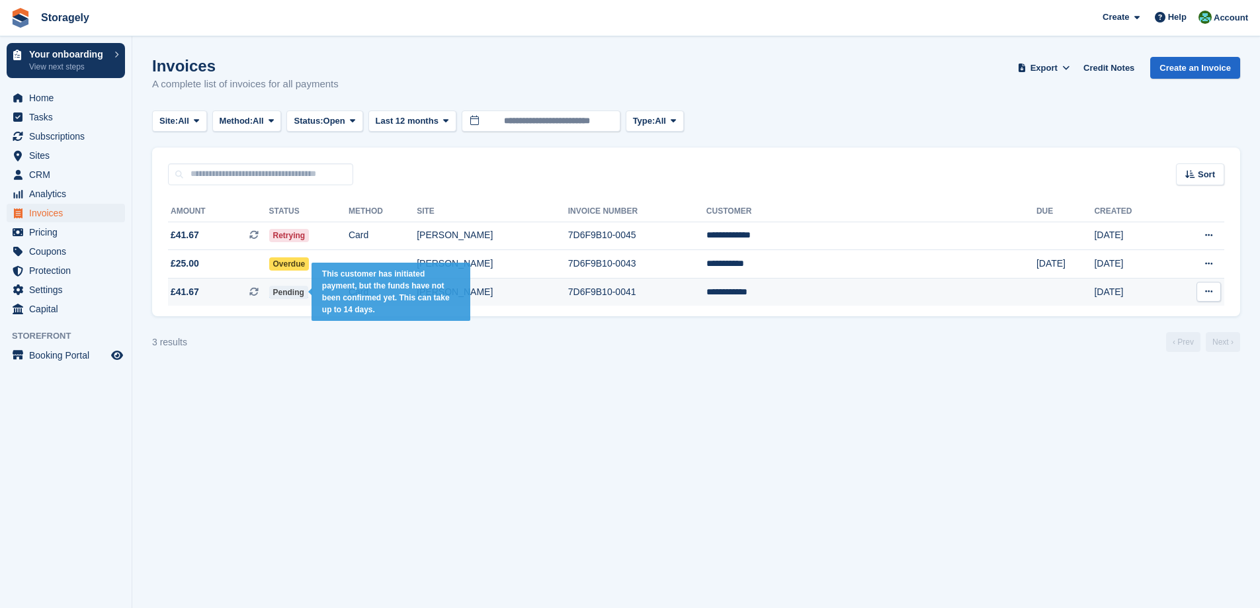
click at [308, 295] on span "Pending" at bounding box center [288, 292] width 39 height 13
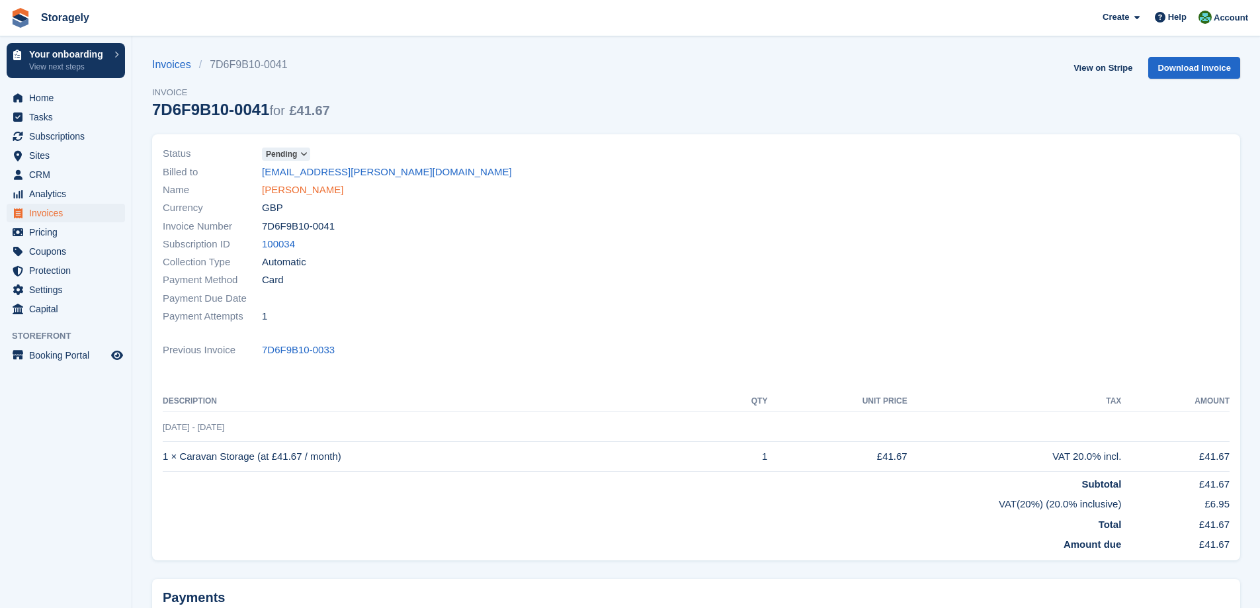
click at [294, 197] on link "[PERSON_NAME]" at bounding box center [302, 190] width 81 height 15
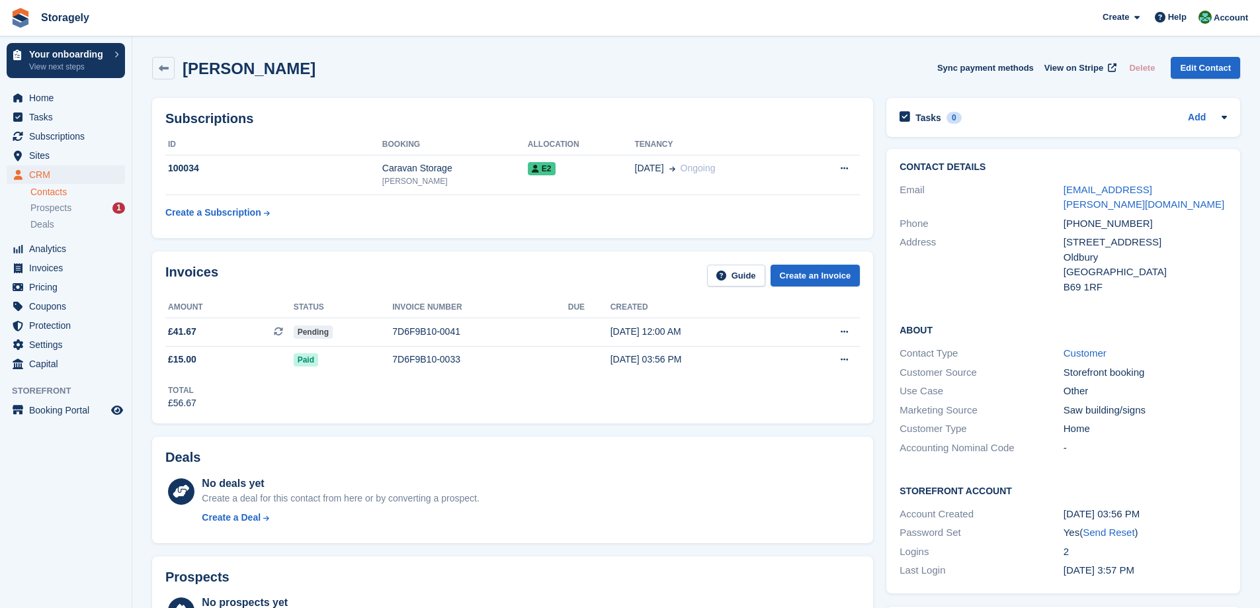
scroll to position [331, 0]
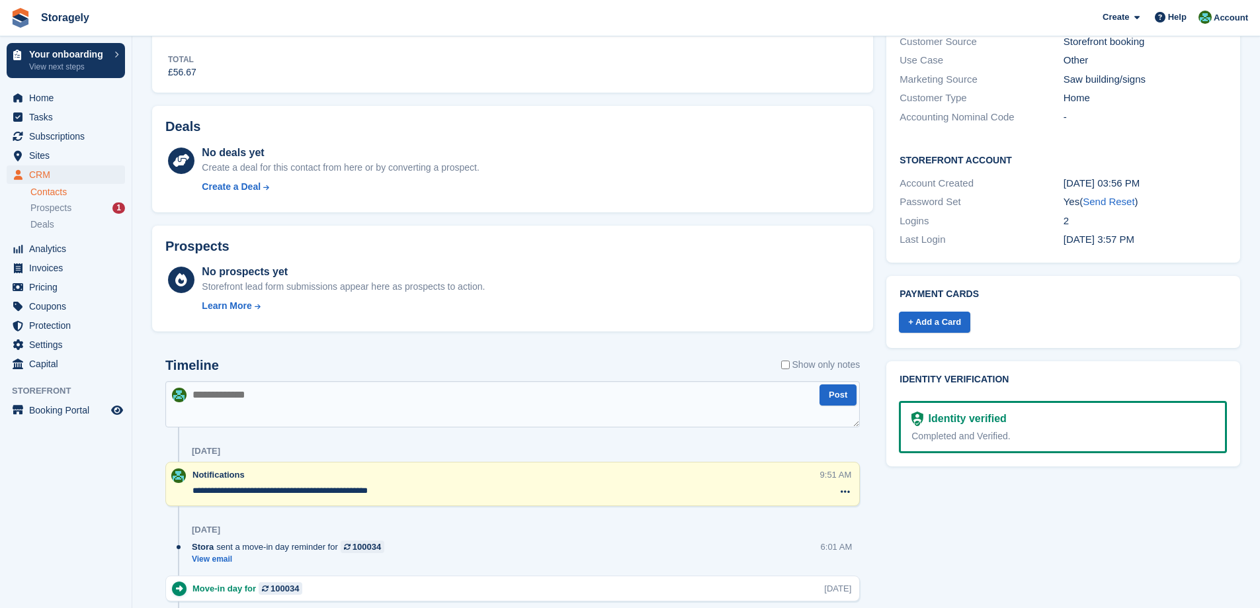
click at [875, 314] on div "Prospects No prospects yet Storefront lead form submissions appear here as pros…" at bounding box center [513, 279] width 734 height 120
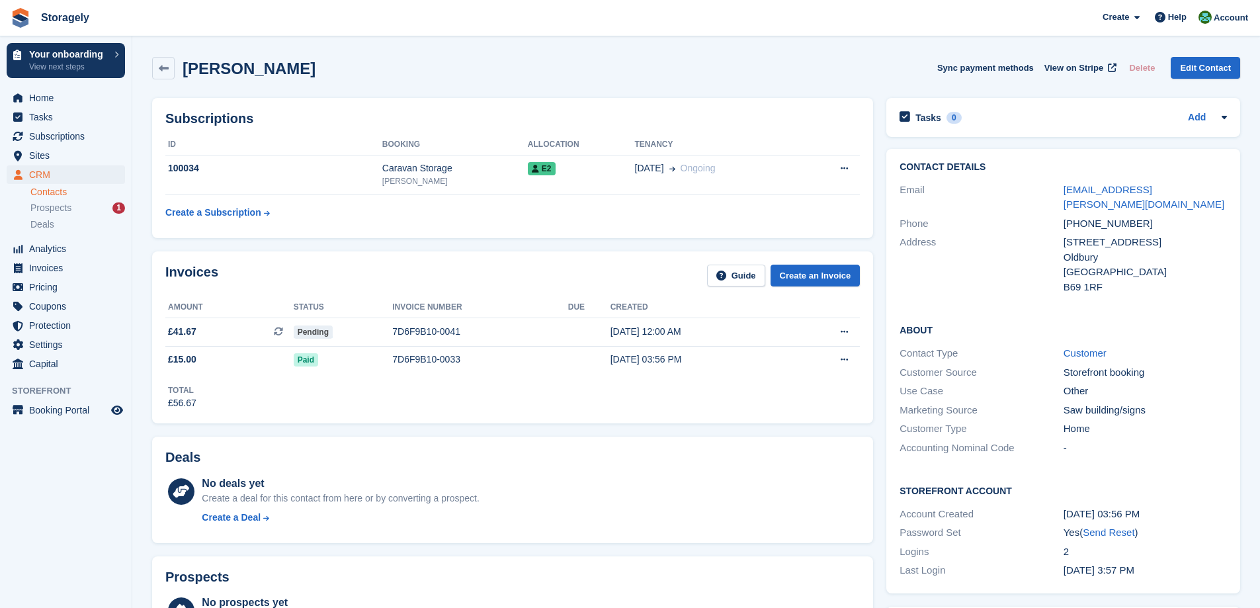
scroll to position [265, 0]
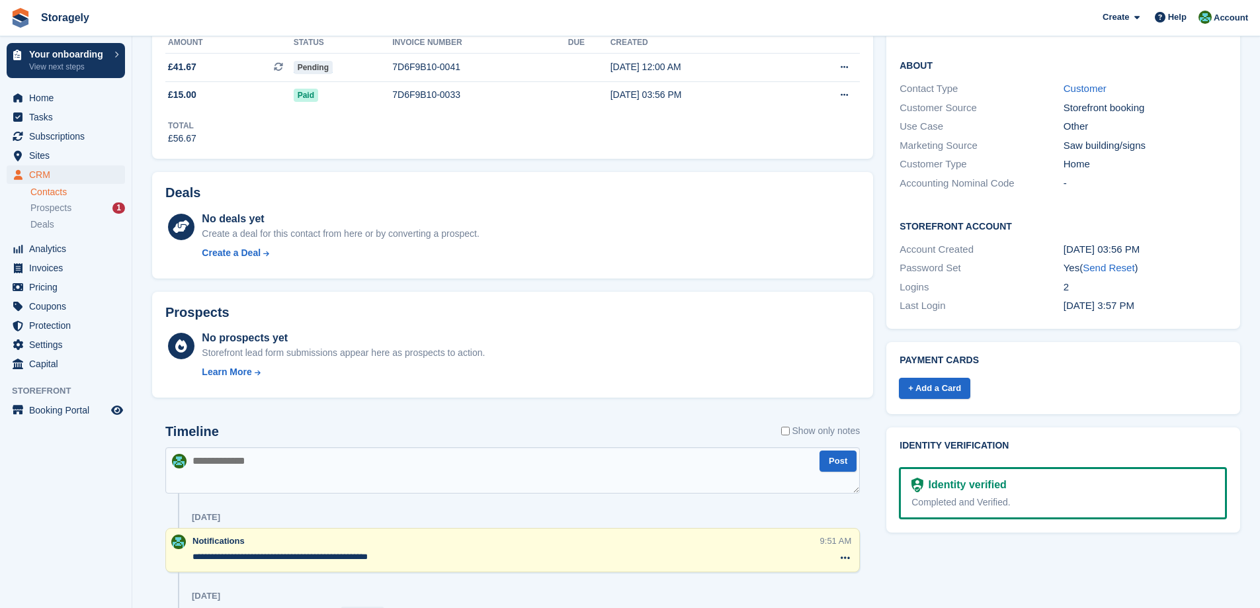
click at [875, 372] on div "Prospects No prospects yet Storefront lead form submissions appear here as pros…" at bounding box center [513, 345] width 734 height 120
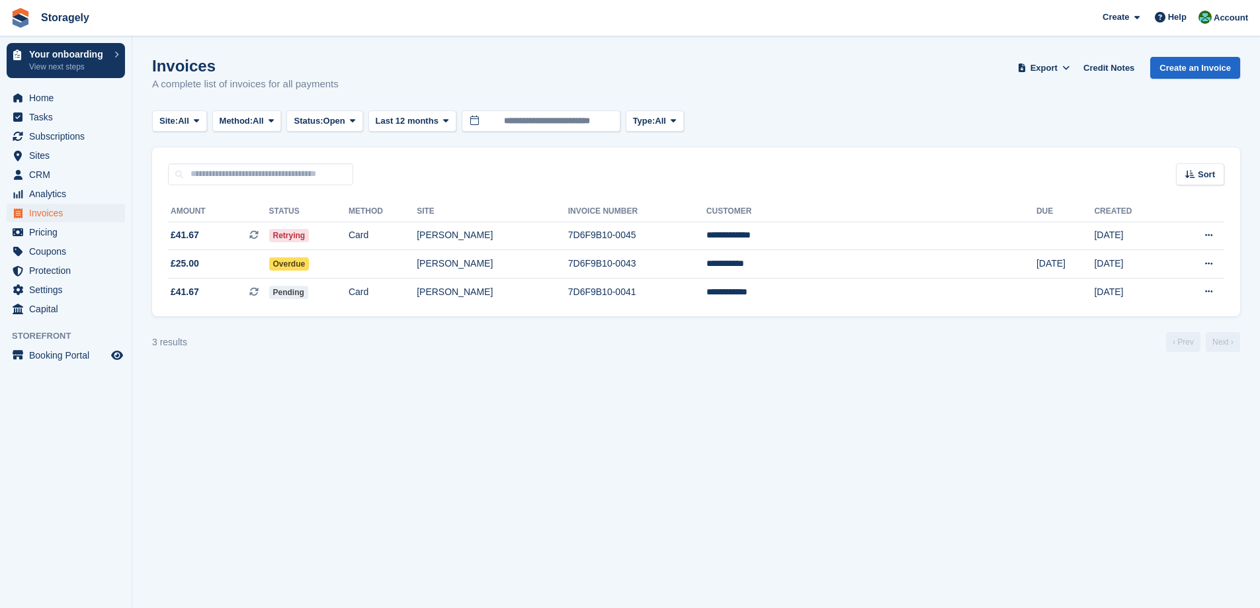
click at [610, 420] on section "Invoices A complete list of invoices for all payments Export Export Invoices Ex…" at bounding box center [696, 304] width 1128 height 608
click at [417, 266] on td at bounding box center [383, 264] width 68 height 28
click at [1146, 341] on p "View Customer" at bounding box center [1157, 339] width 115 height 17
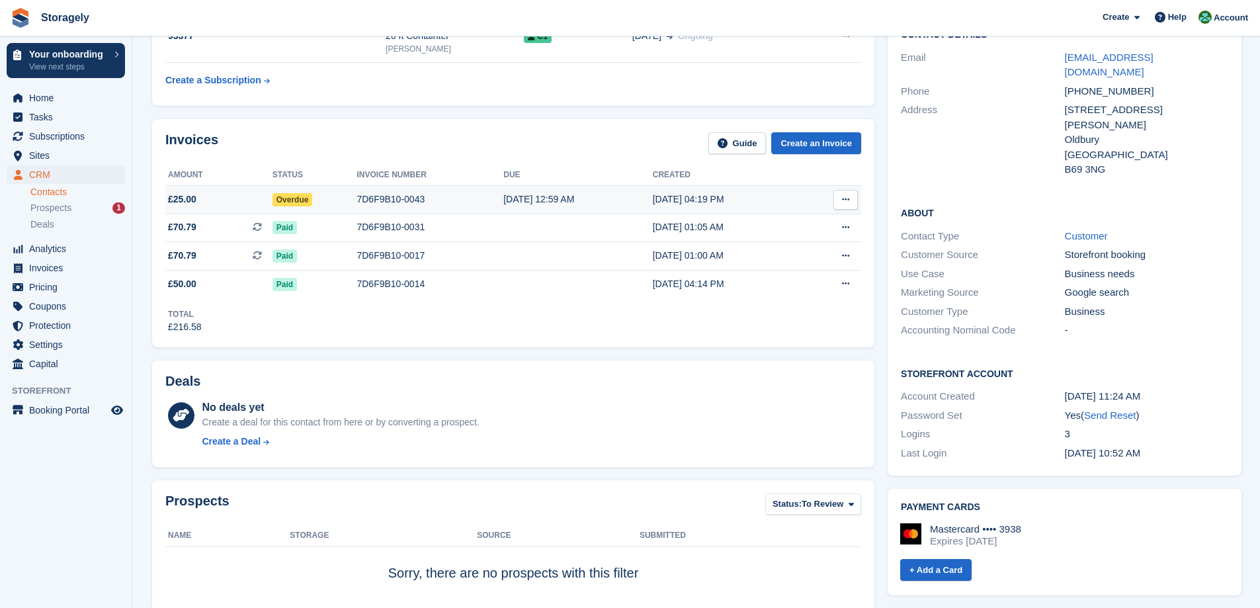
click at [848, 200] on icon at bounding box center [845, 199] width 7 height 9
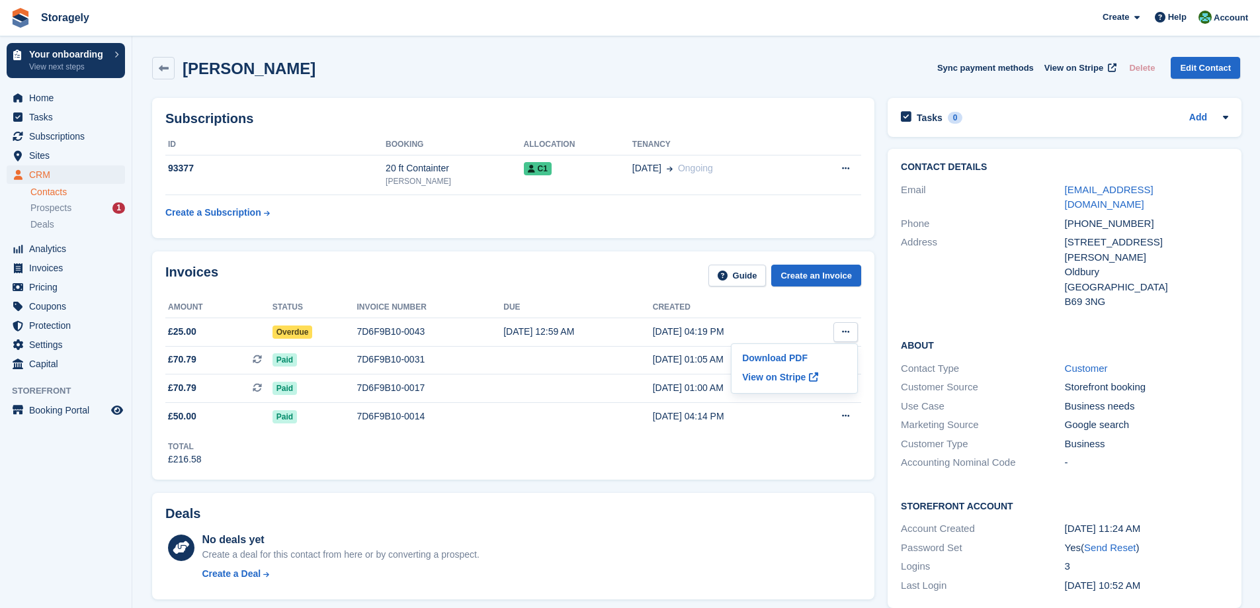
click at [877, 250] on div "Invoices Guide Create an Invoice Amount Status Invoice number Due Created £25.0…" at bounding box center [514, 365] width 736 height 241
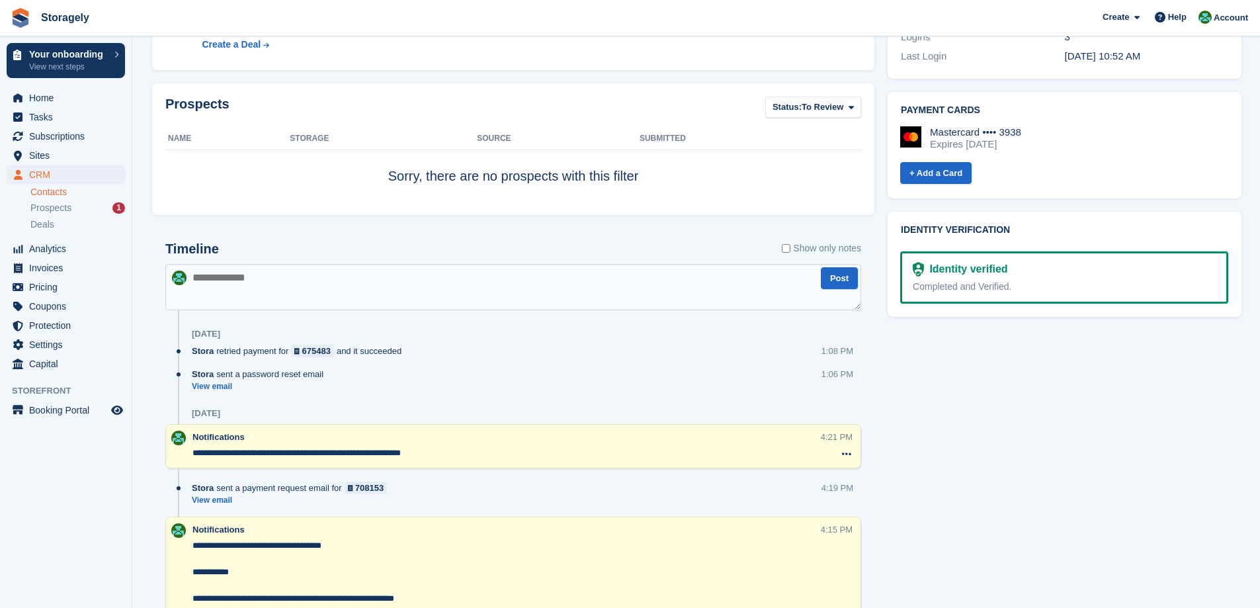
scroll to position [463, 0]
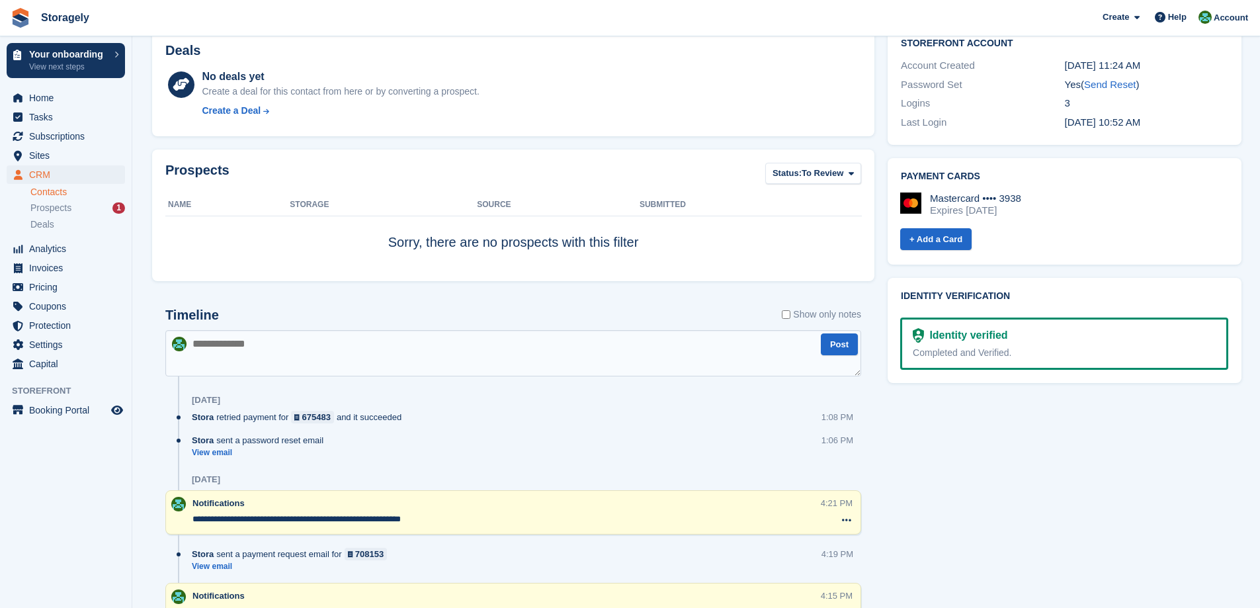
click at [353, 417] on div "Stora retried payment for 675483 and it succeeded" at bounding box center [300, 417] width 216 height 13
click at [354, 416] on div "Stora retried payment for 675483 and it succeeded" at bounding box center [300, 417] width 216 height 13
click at [353, 415] on div "Stora retried payment for 675483 and it succeeded" at bounding box center [300, 417] width 216 height 13
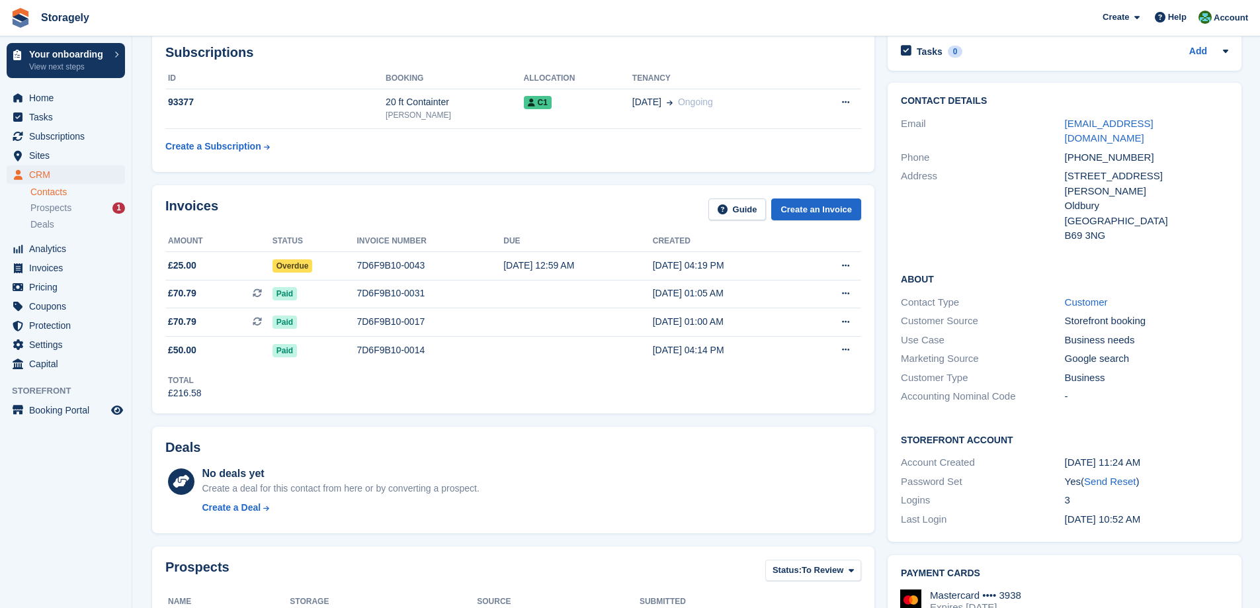
scroll to position [0, 0]
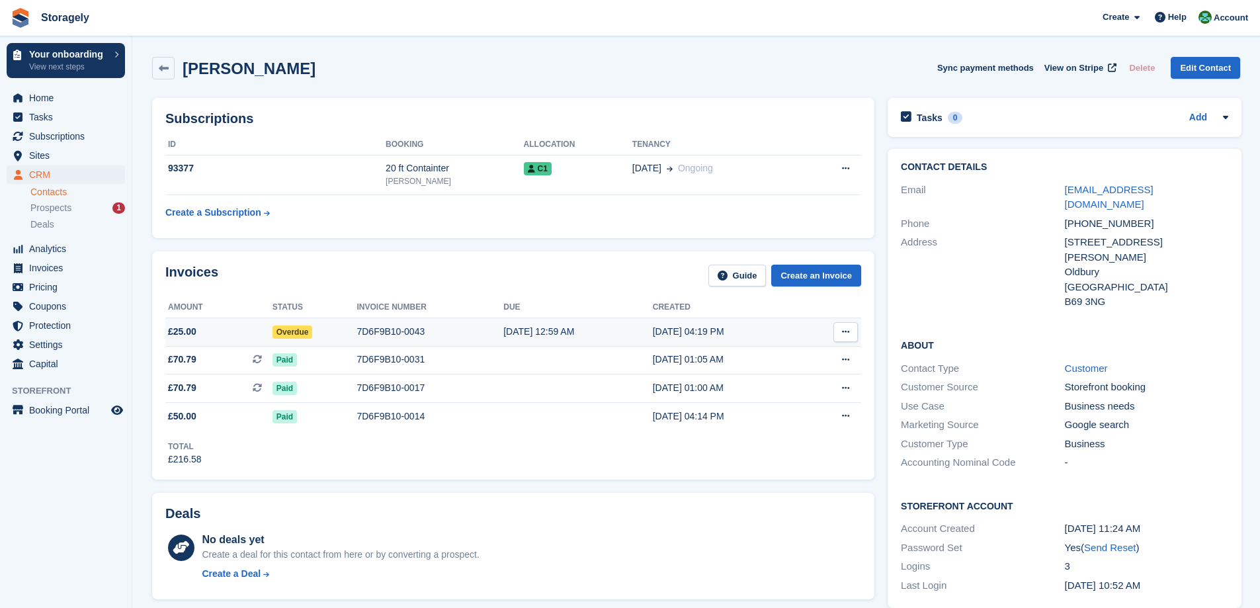
click at [846, 332] on icon at bounding box center [845, 331] width 7 height 9
click at [390, 341] on td "7D6F9B10-0043" at bounding box center [430, 332] width 147 height 28
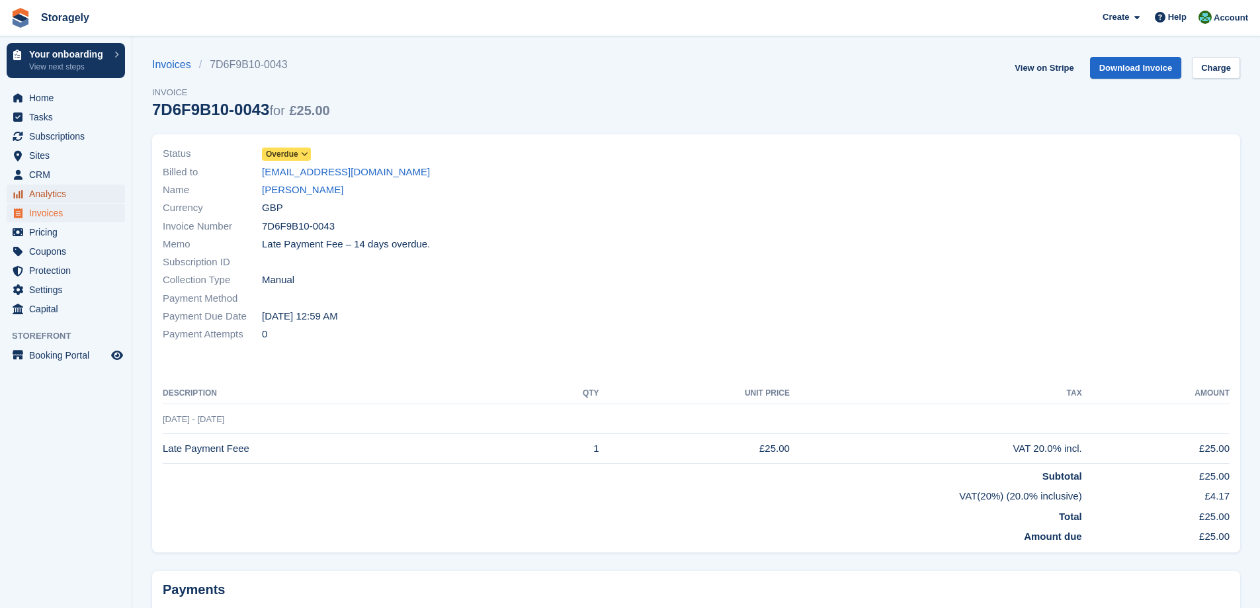
click at [34, 202] on span "Analytics" at bounding box center [68, 194] width 79 height 19
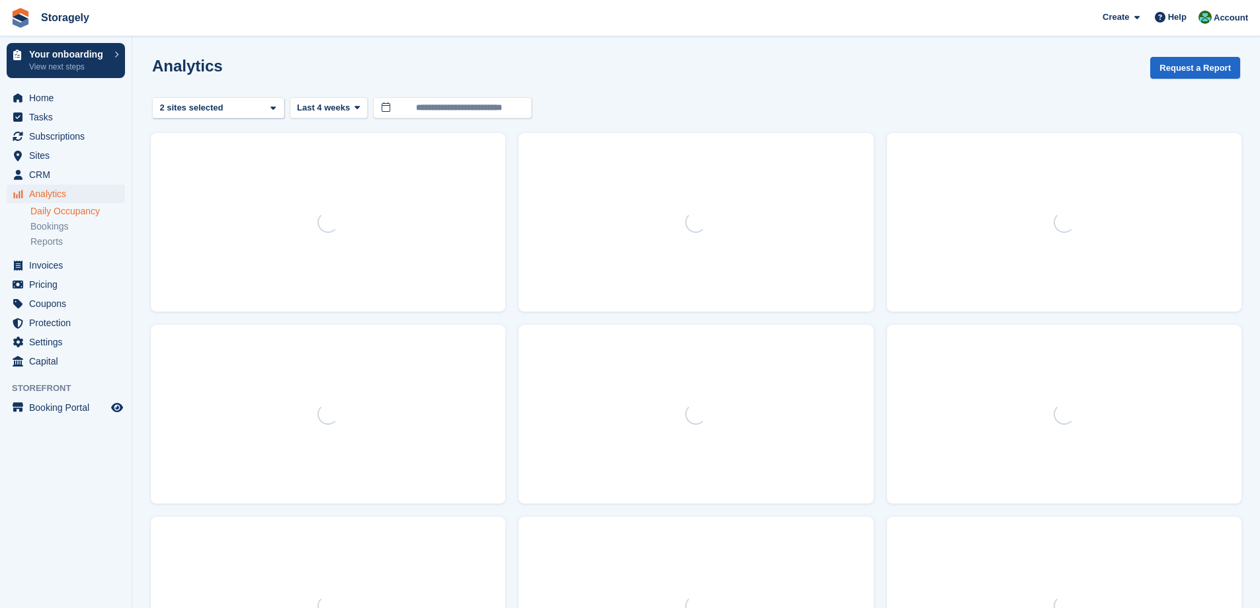
click at [36, 212] on link "Daily Occupancy" at bounding box center [77, 211] width 95 height 13
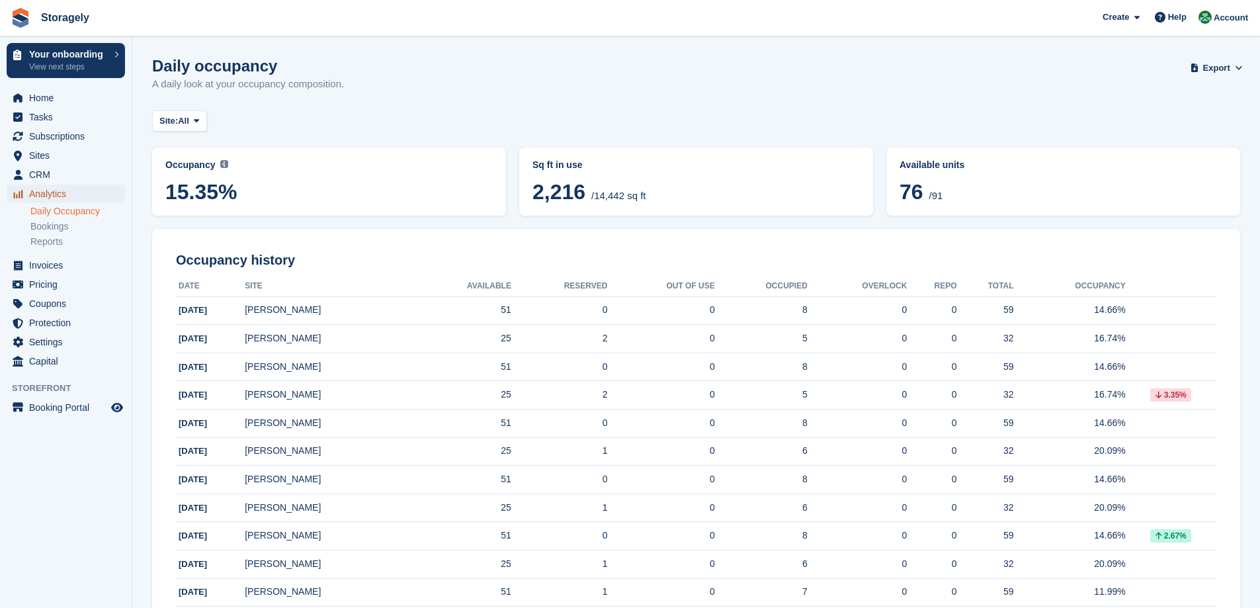
click at [62, 193] on span "Analytics" at bounding box center [68, 194] width 79 height 19
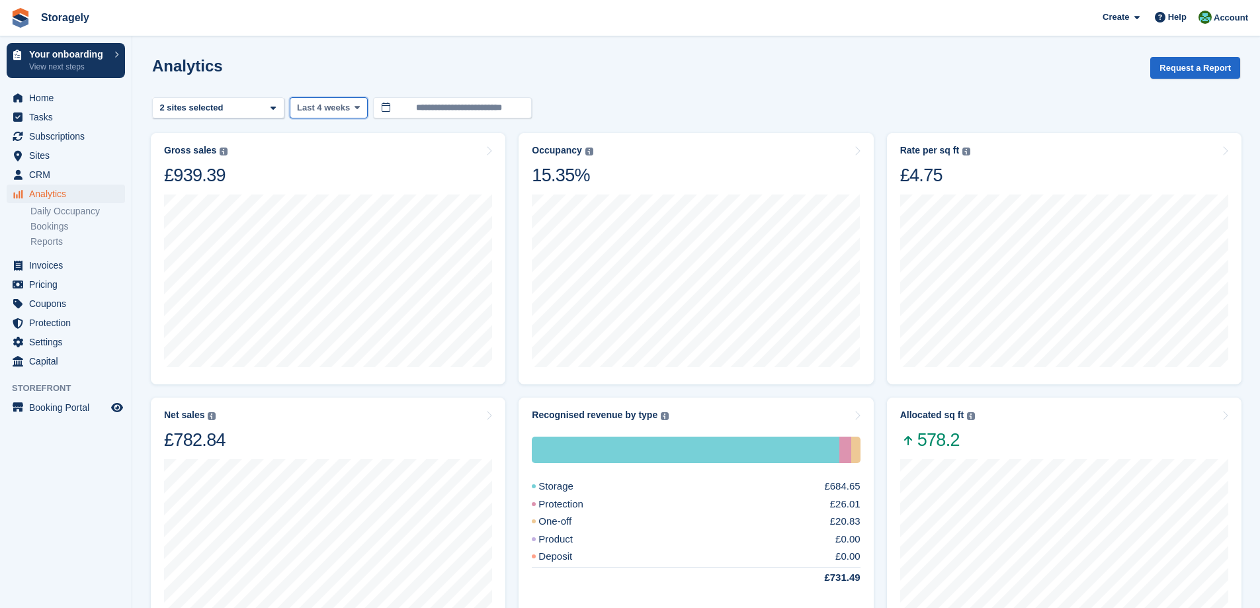
click at [352, 110] on span at bounding box center [357, 108] width 11 height 11
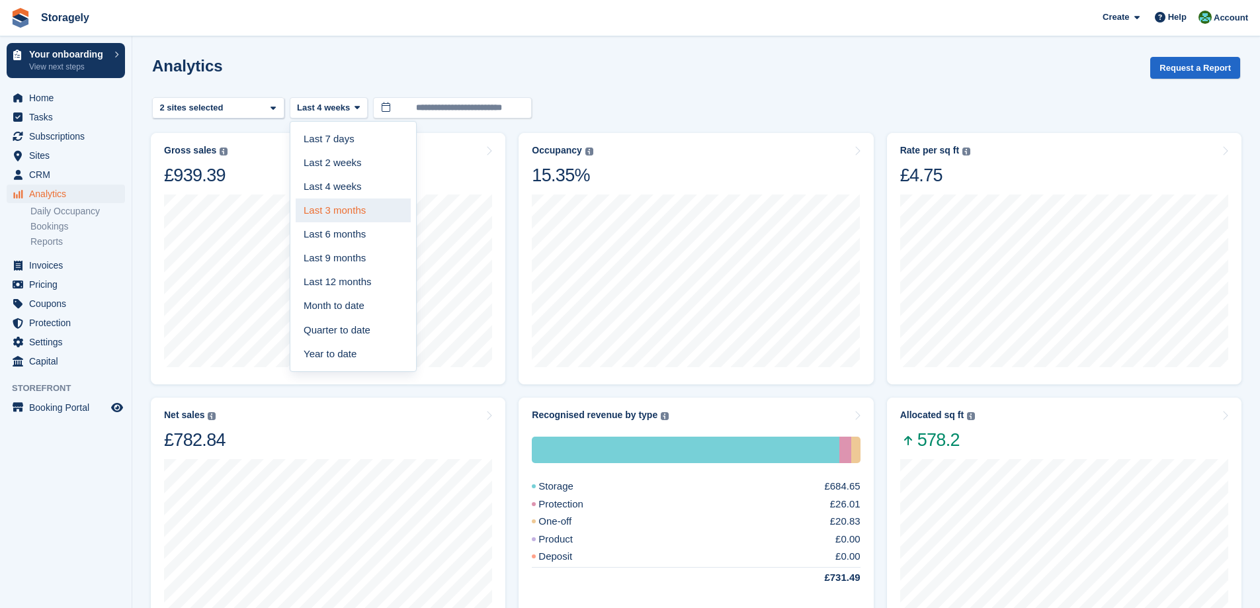
click at [365, 214] on link "Last 3 months" at bounding box center [353, 210] width 115 height 24
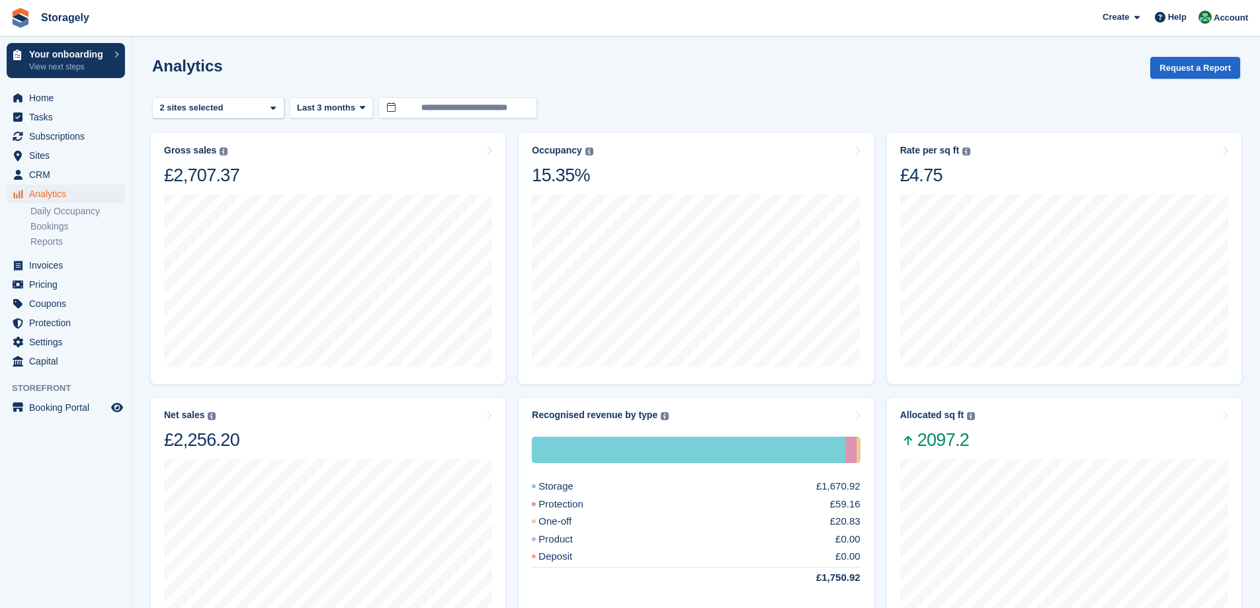
click at [513, 308] on turbo-frame "Occupancy Percentage of all allocated units in terms of area. Includes units wi…" at bounding box center [696, 258] width 368 height 265
click at [47, 266] on span "Invoices" at bounding box center [68, 265] width 79 height 19
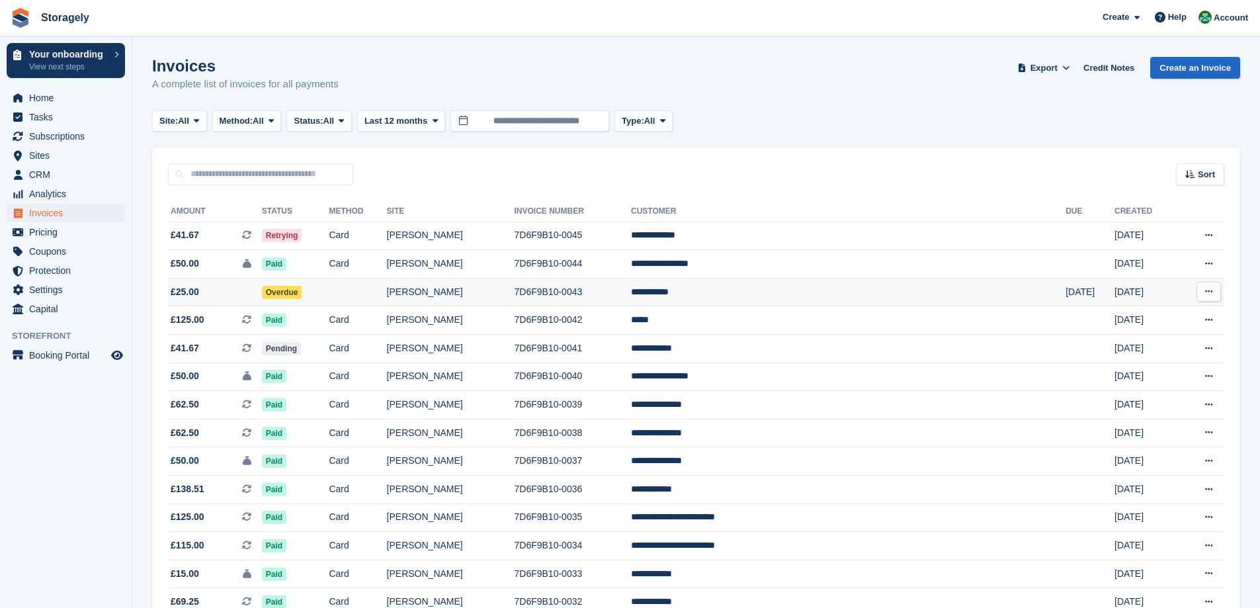
click at [1208, 297] on button at bounding box center [1209, 292] width 24 height 20
click at [1210, 293] on icon at bounding box center [1208, 291] width 7 height 9
click at [1208, 292] on icon at bounding box center [1208, 291] width 7 height 9
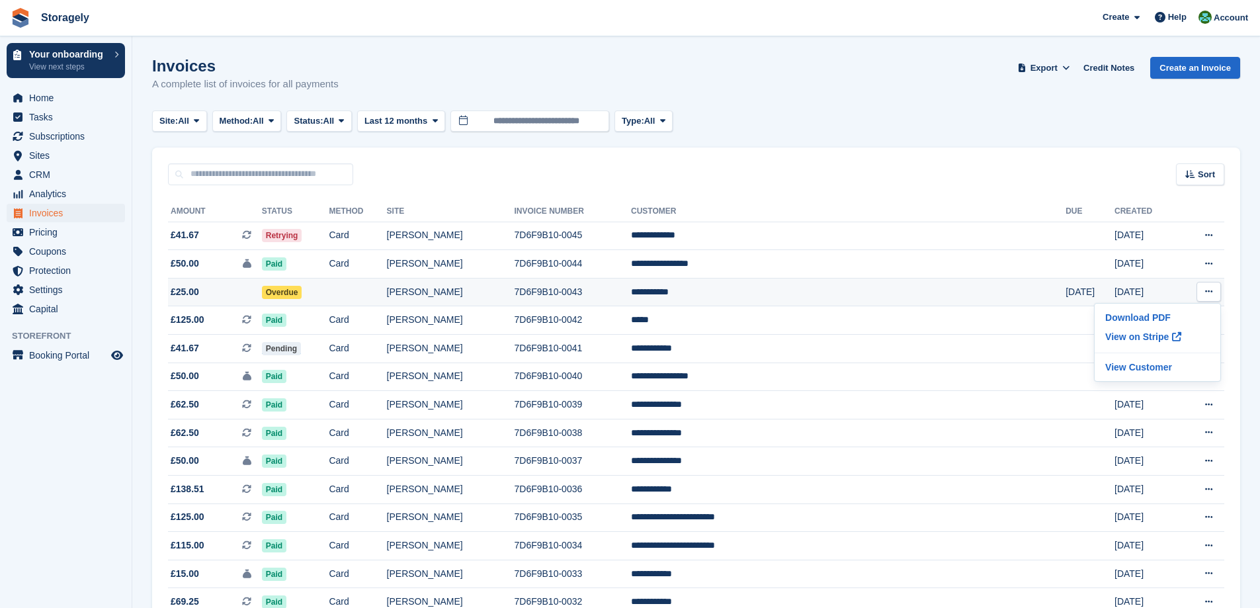
click at [834, 290] on td "**********" at bounding box center [848, 292] width 435 height 28
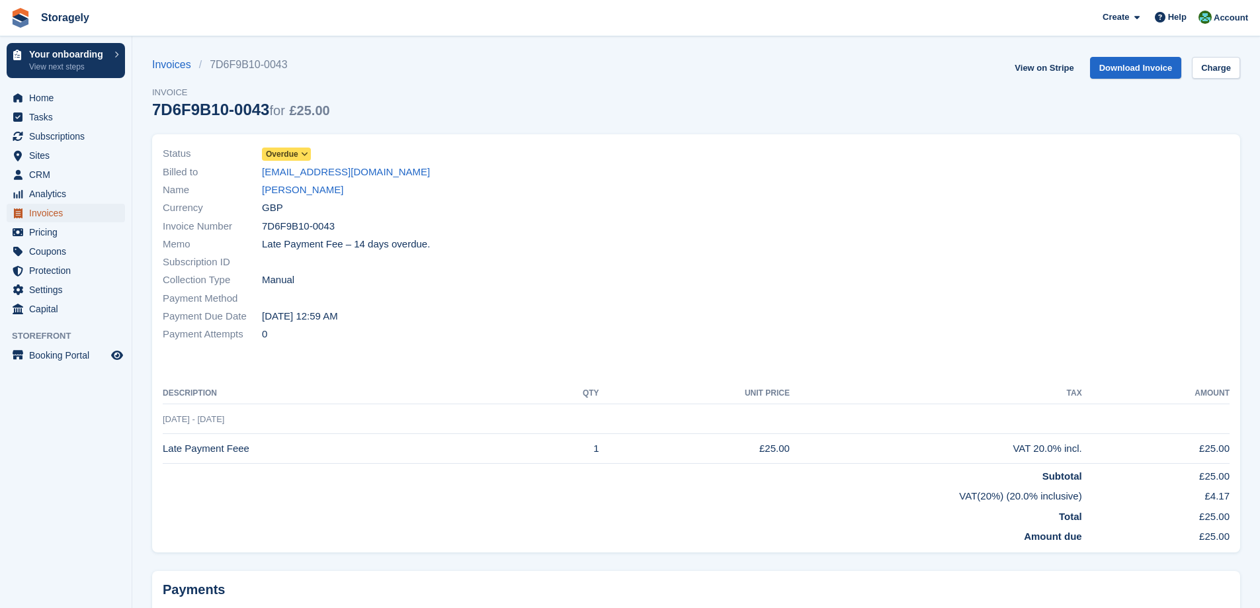
click at [48, 210] on span "Invoices" at bounding box center [68, 213] width 79 height 19
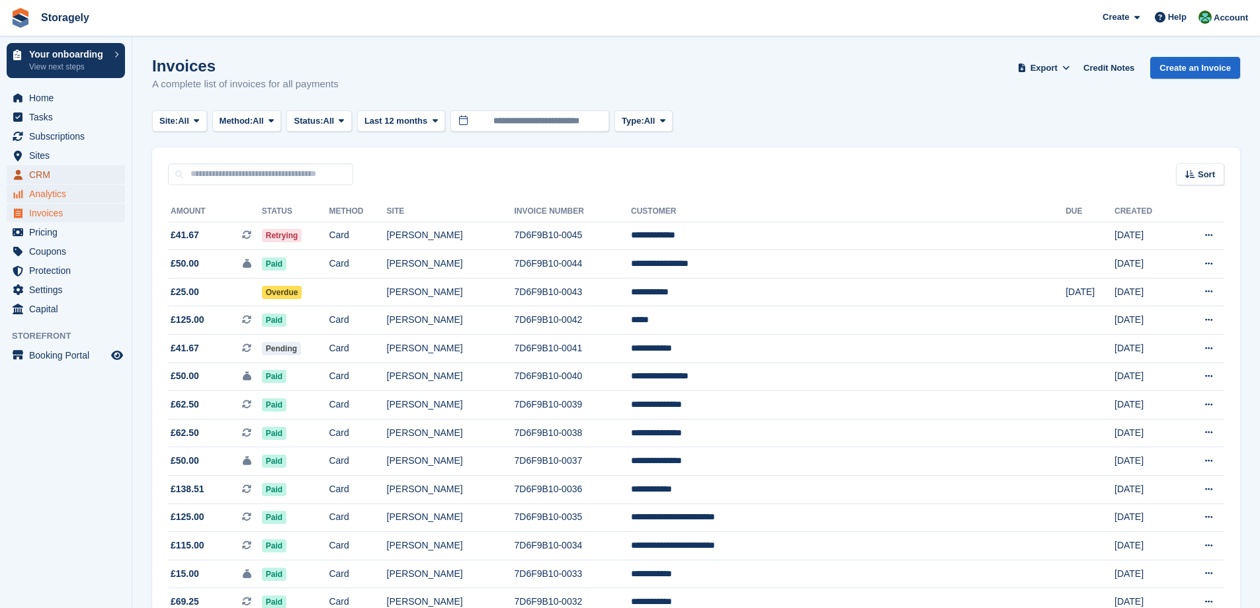
drag, startPoint x: 75, startPoint y: 171, endPoint x: 116, endPoint y: 187, distance: 44.0
click at [75, 171] on span "CRM" at bounding box center [68, 174] width 79 height 19
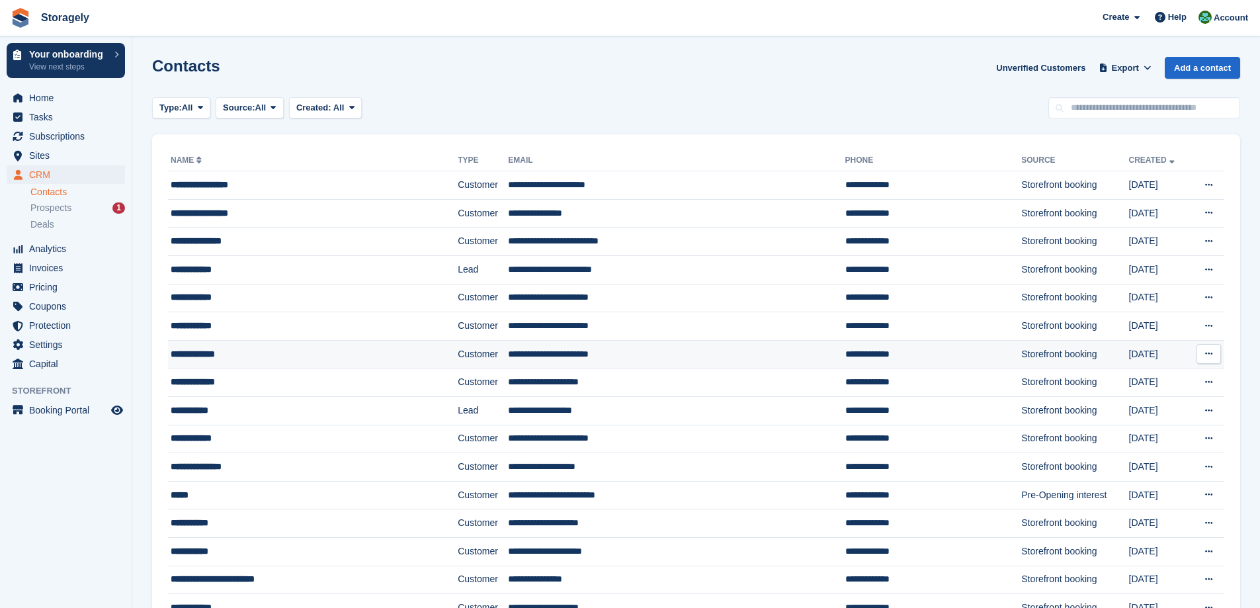
scroll to position [132, 0]
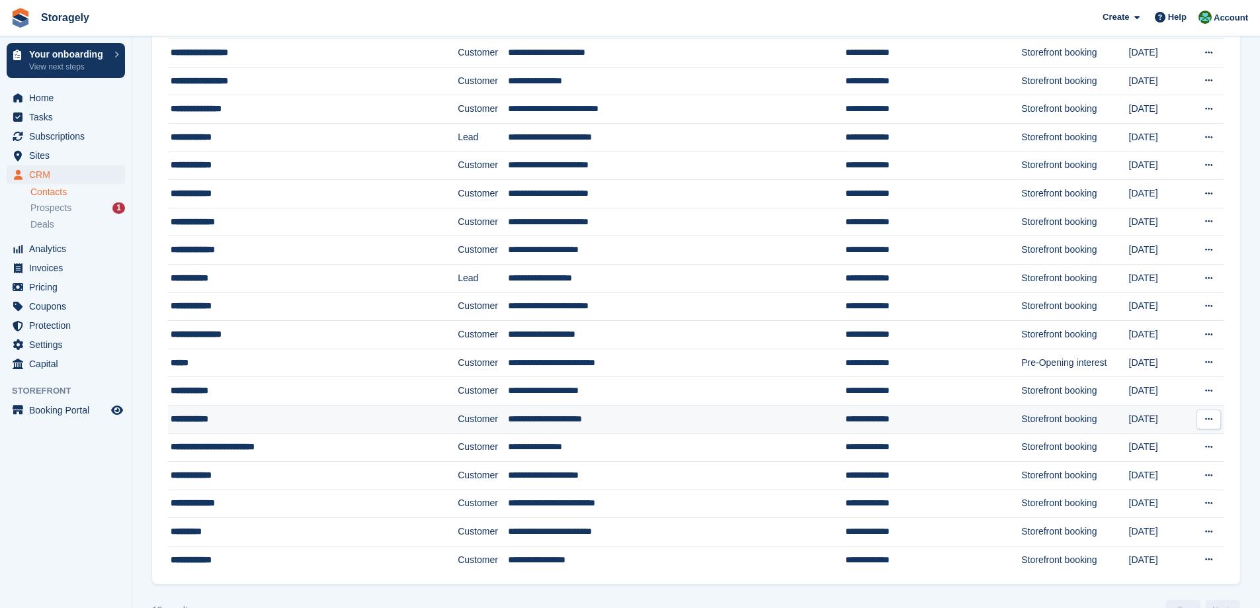
click at [239, 415] on div "**********" at bounding box center [285, 419] width 228 height 14
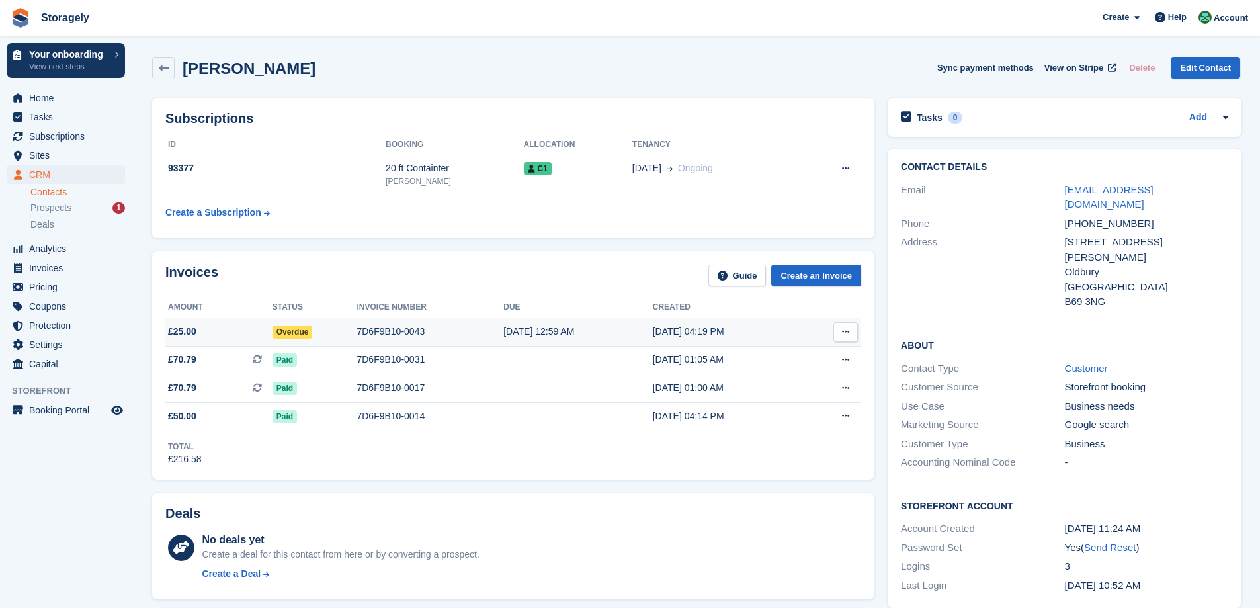
click at [847, 326] on button at bounding box center [846, 332] width 24 height 20
click at [495, 241] on div "Subscriptions ID Booking Allocation Tenancy 93377 20 ft Containter Dudley C1 04…" at bounding box center [514, 167] width 736 height 153
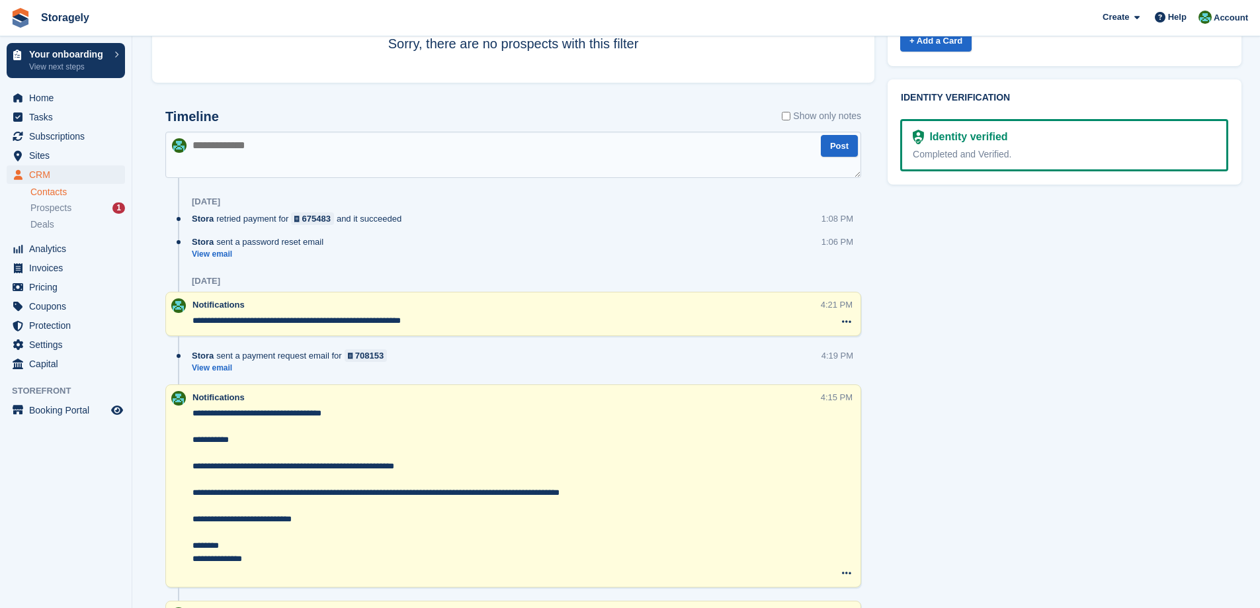
scroll to position [728, 0]
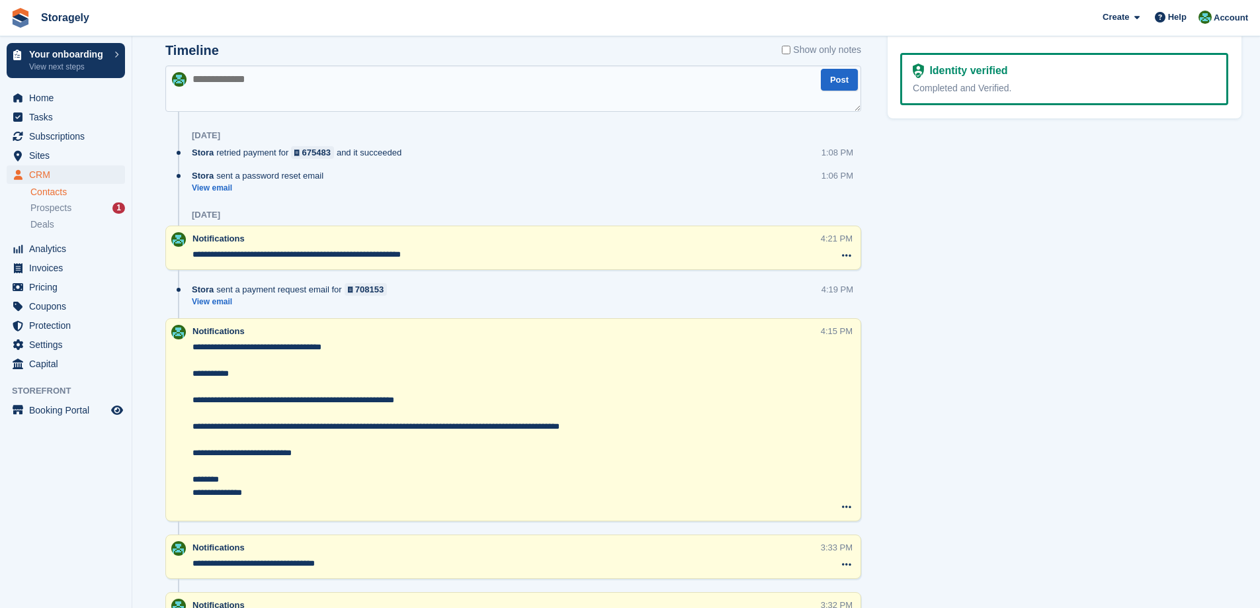
click at [289, 101] on textarea at bounding box center [513, 88] width 696 height 46
paste textarea "**********"
type textarea "**********"
click at [832, 87] on button "Post" at bounding box center [839, 80] width 37 height 22
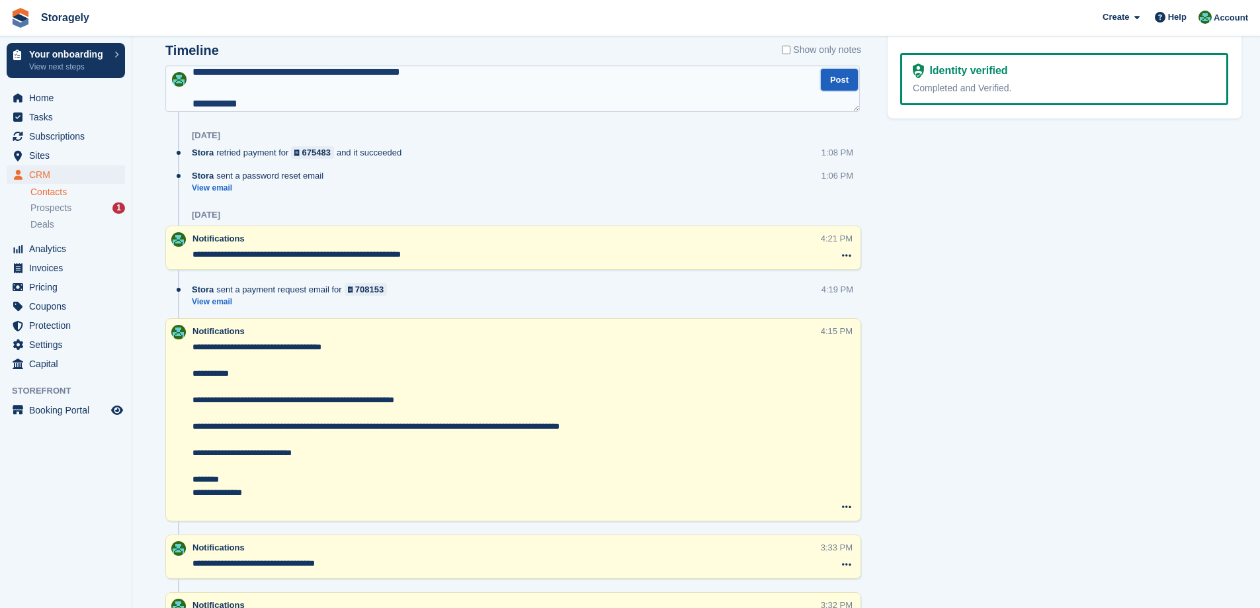
scroll to position [0, 0]
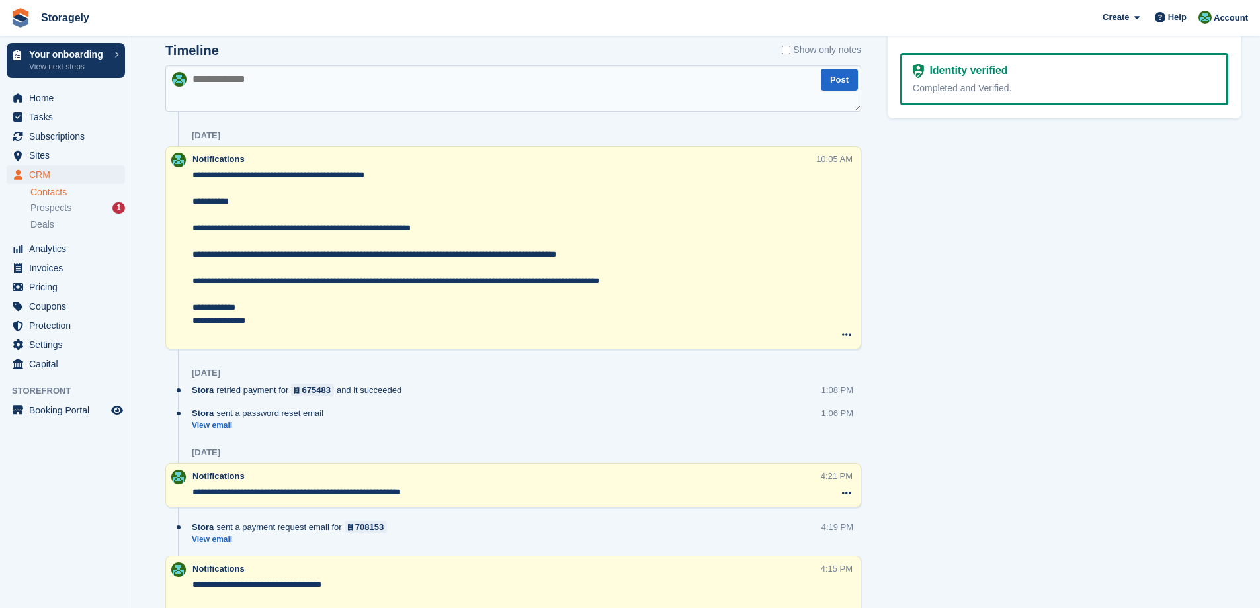
drag, startPoint x: 267, startPoint y: 321, endPoint x: 134, endPoint y: 174, distance: 197.7
click at [67, 141] on span "Subscriptions" at bounding box center [68, 136] width 79 height 19
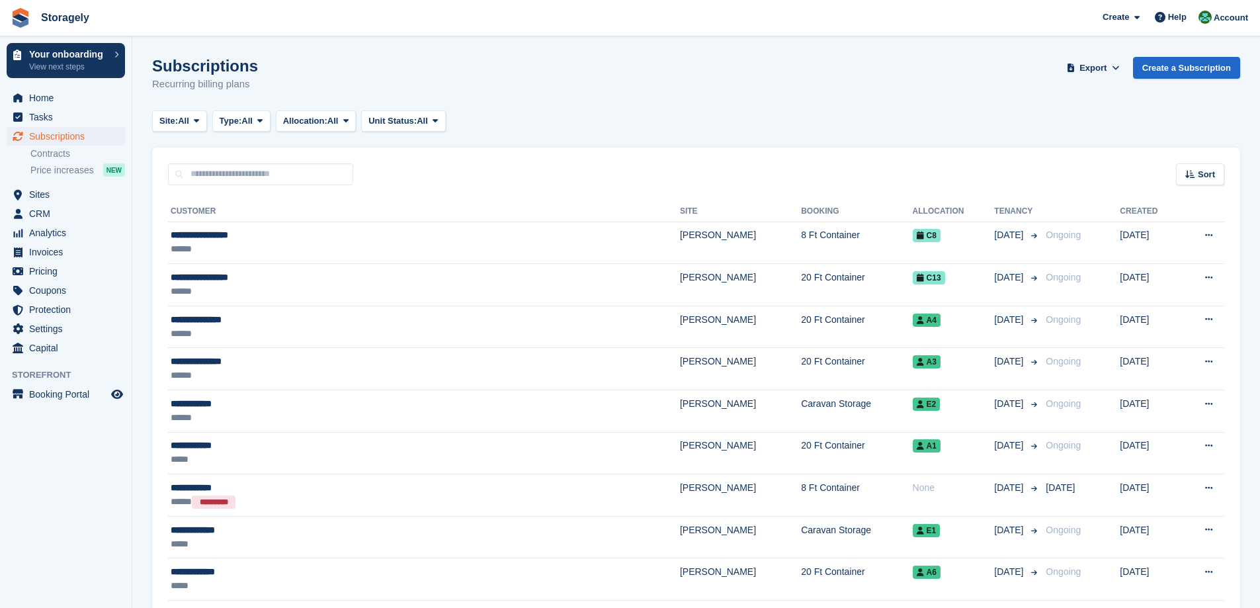
scroll to position [331, 0]
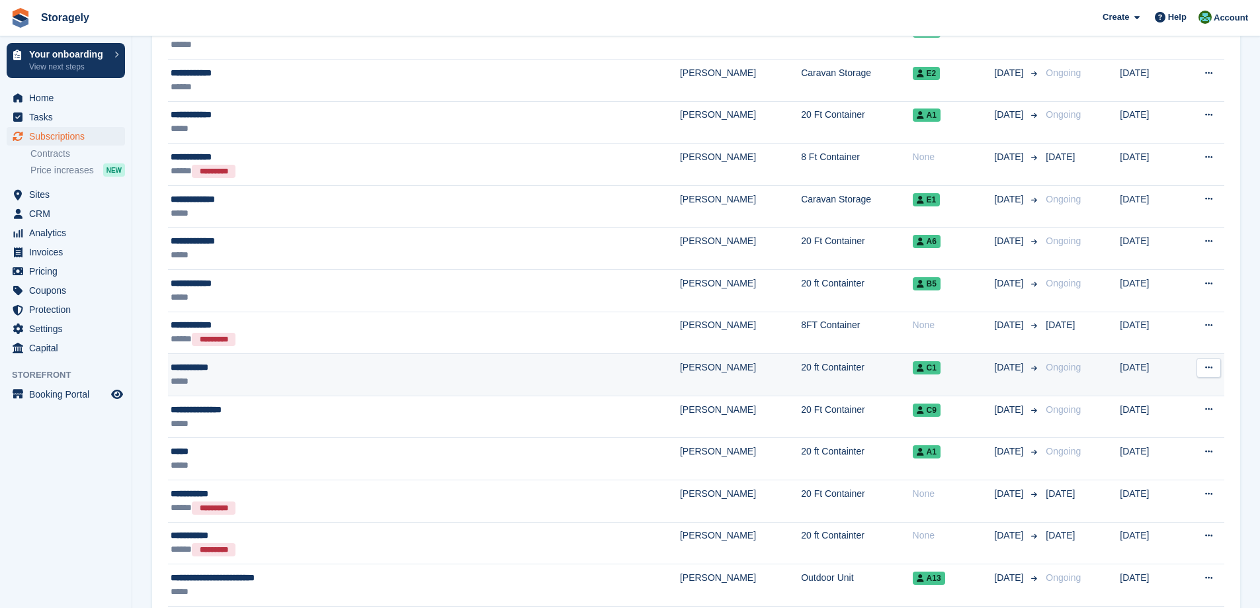
click at [250, 376] on div "*****" at bounding box center [330, 381] width 319 height 14
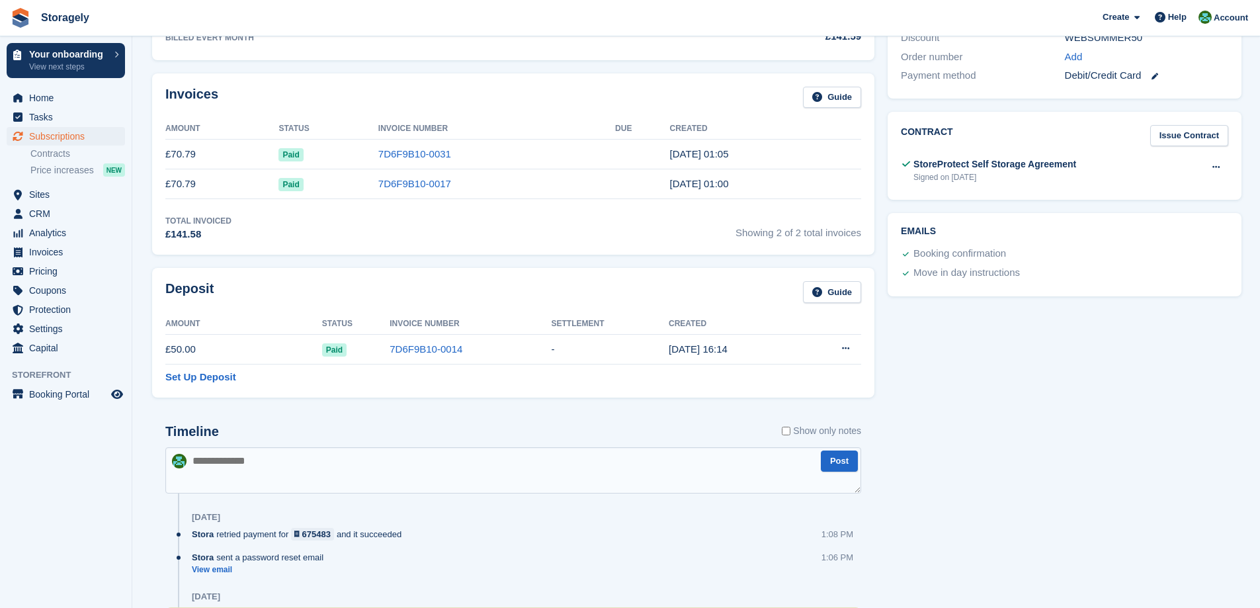
scroll to position [724, 0]
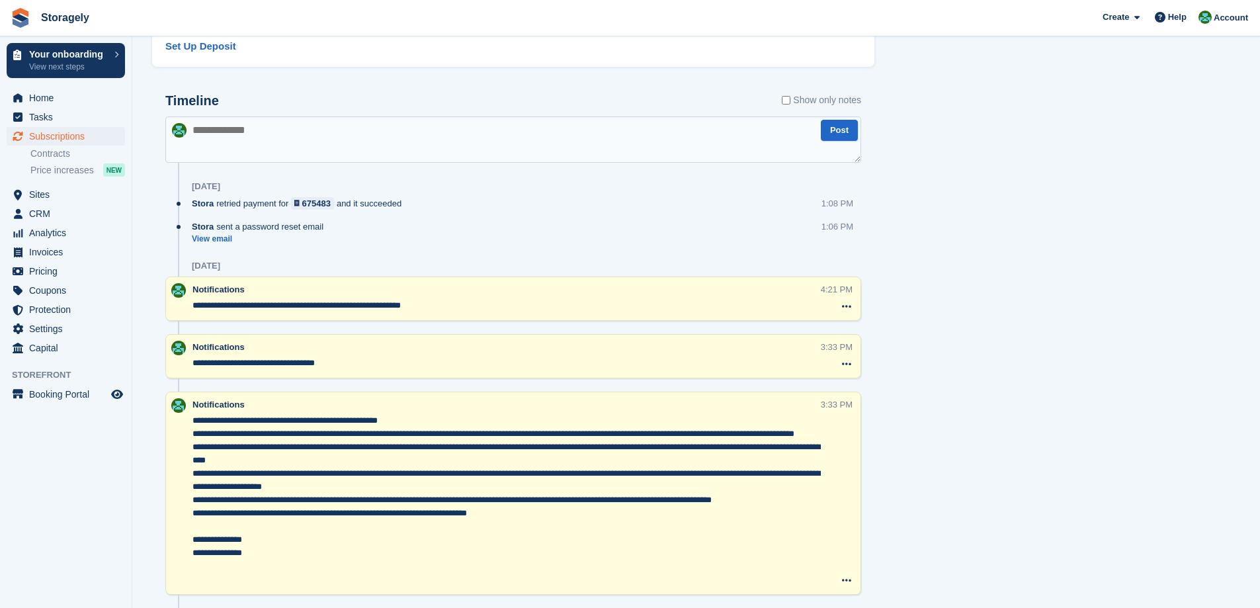
click at [307, 156] on textarea at bounding box center [513, 139] width 696 height 46
paste textarea "**********"
type textarea "**********"
click at [832, 130] on button "Post" at bounding box center [839, 131] width 37 height 22
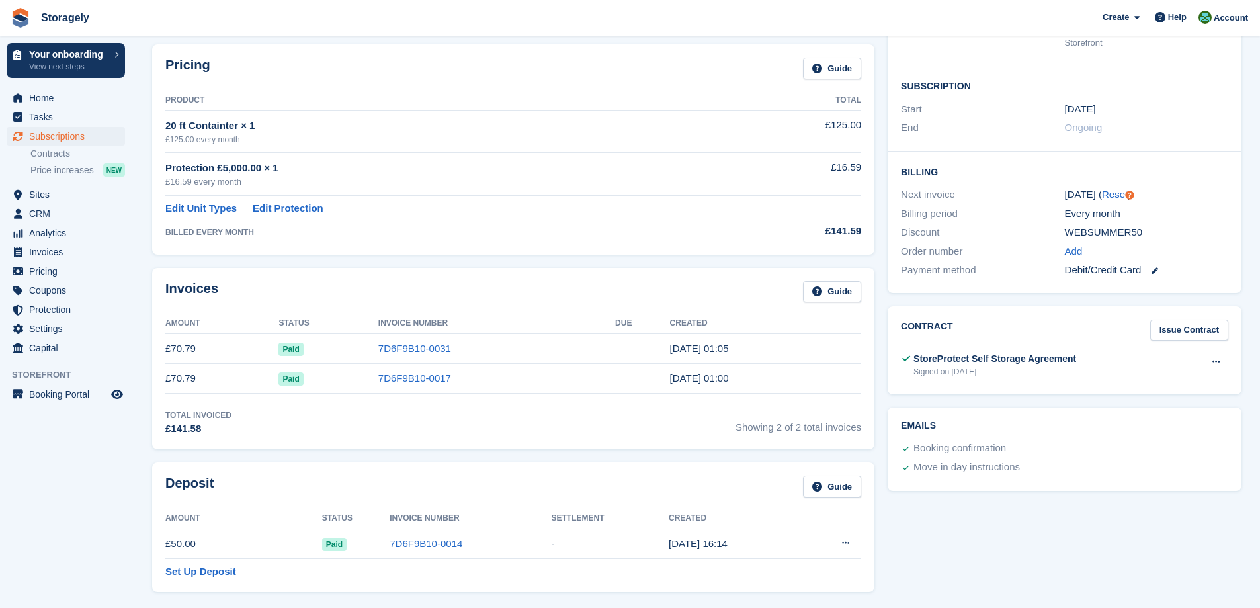
scroll to position [0, 0]
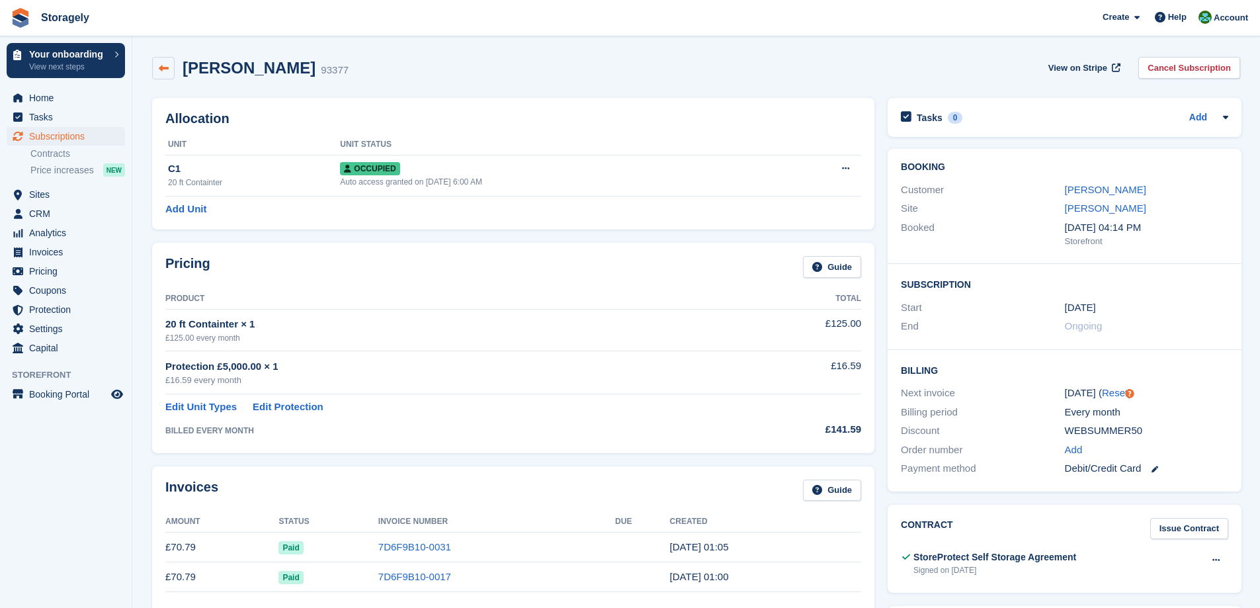
click at [161, 77] on link at bounding box center [163, 68] width 22 height 22
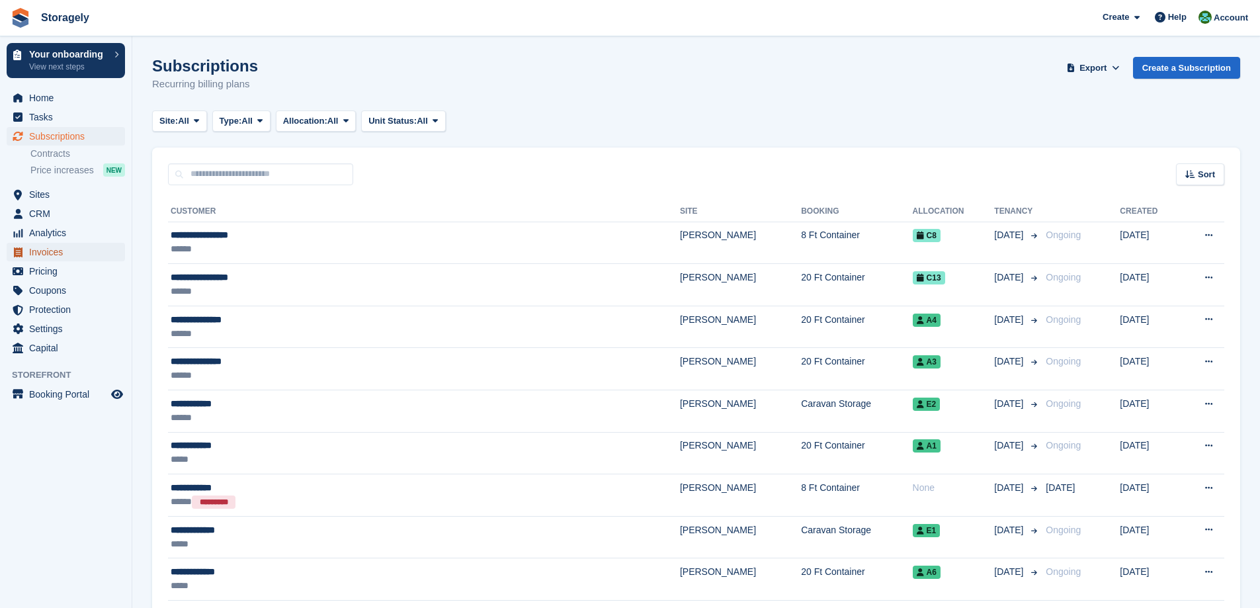
click at [60, 253] on span "Invoices" at bounding box center [68, 252] width 79 height 19
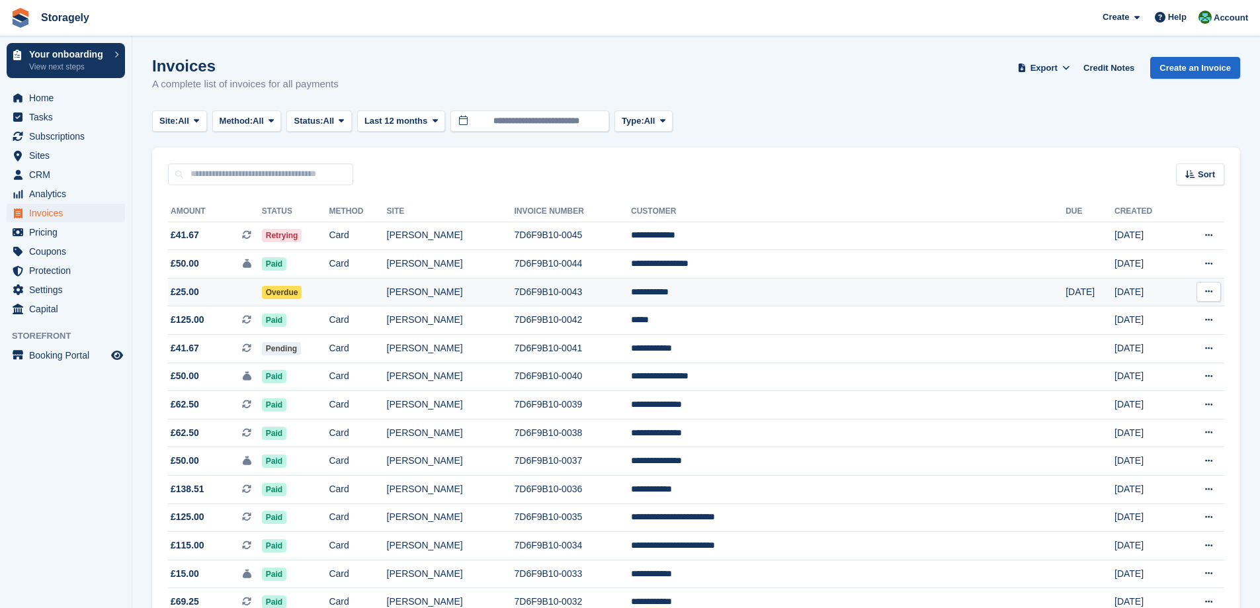
click at [1207, 292] on icon at bounding box center [1208, 291] width 7 height 9
click at [1144, 341] on p "View on Stripe" at bounding box center [1157, 336] width 115 height 21
click at [849, 283] on td "**********" at bounding box center [848, 292] width 435 height 28
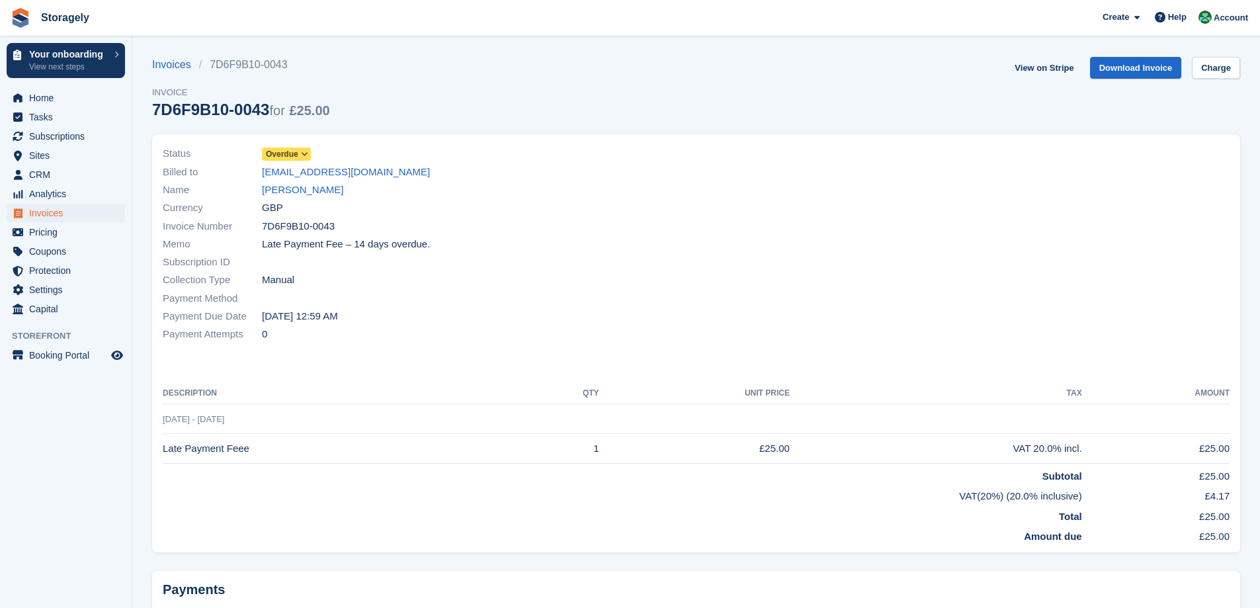
scroll to position [113, 0]
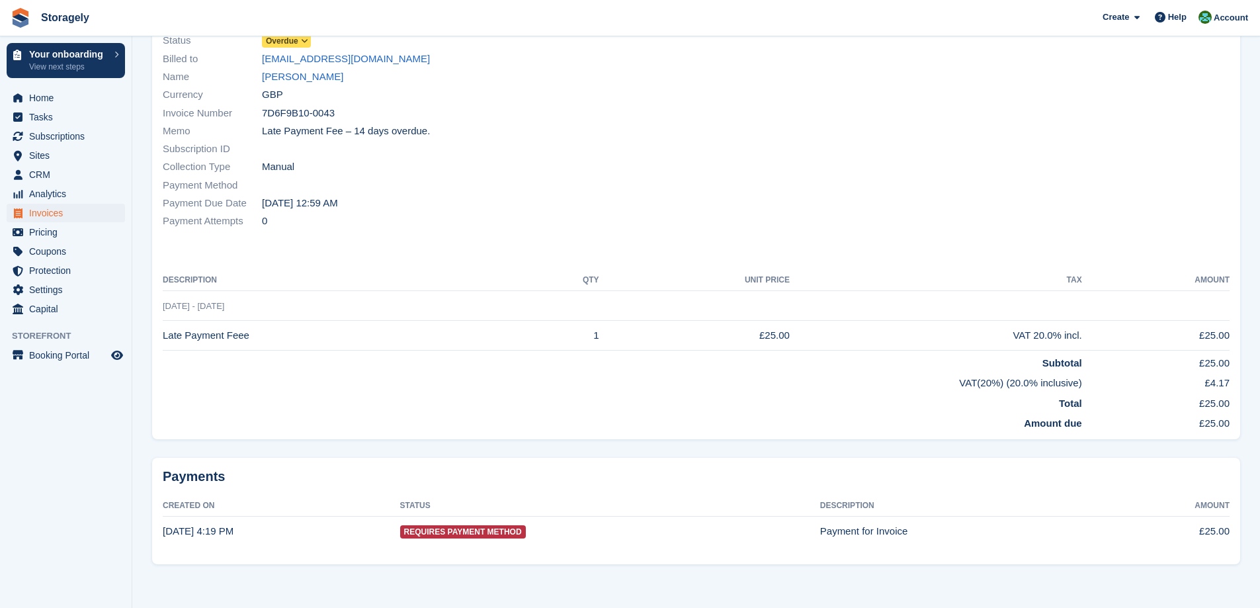
click at [583, 397] on td "Total" at bounding box center [623, 401] width 920 height 21
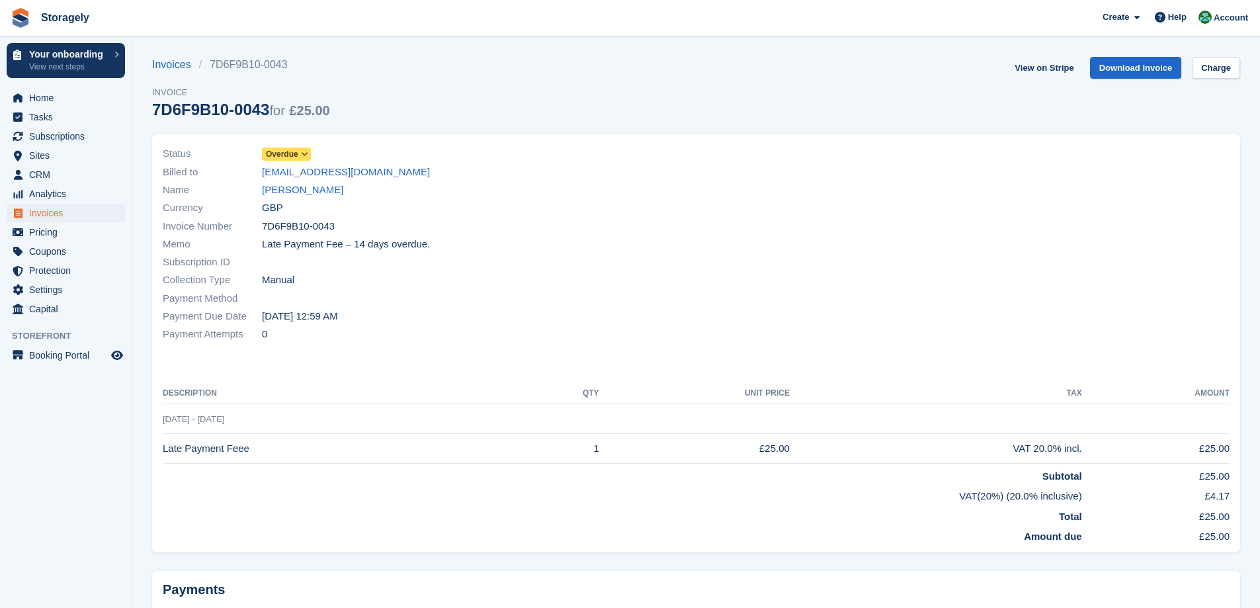
click at [302, 155] on icon at bounding box center [304, 154] width 7 height 8
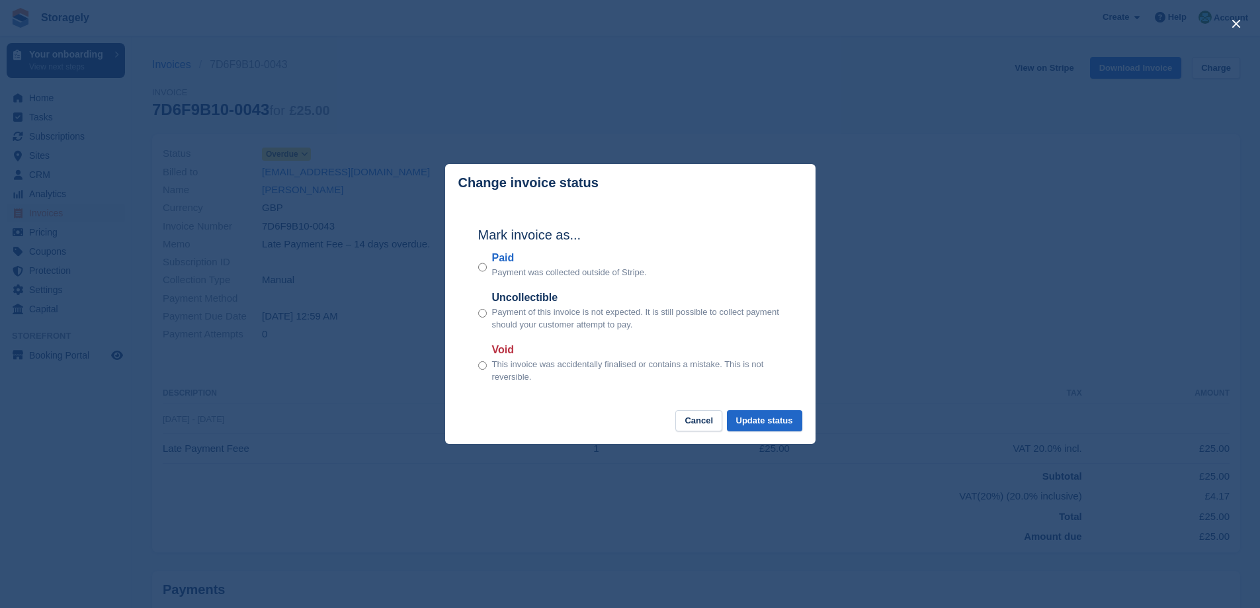
click at [491, 373] on div "Void This invoice was accidentally finalised or contains a mistake. This is not…" at bounding box center [630, 363] width 304 height 42
click at [775, 415] on button "Update status" at bounding box center [764, 421] width 75 height 22
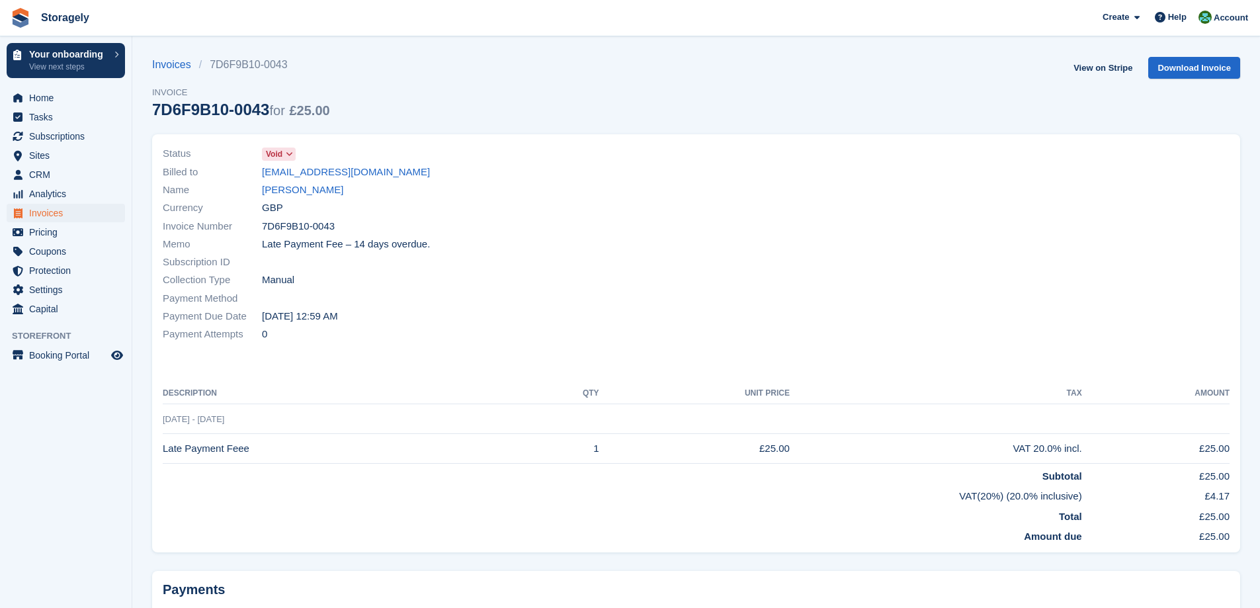
click at [288, 155] on icon at bounding box center [289, 154] width 7 height 8
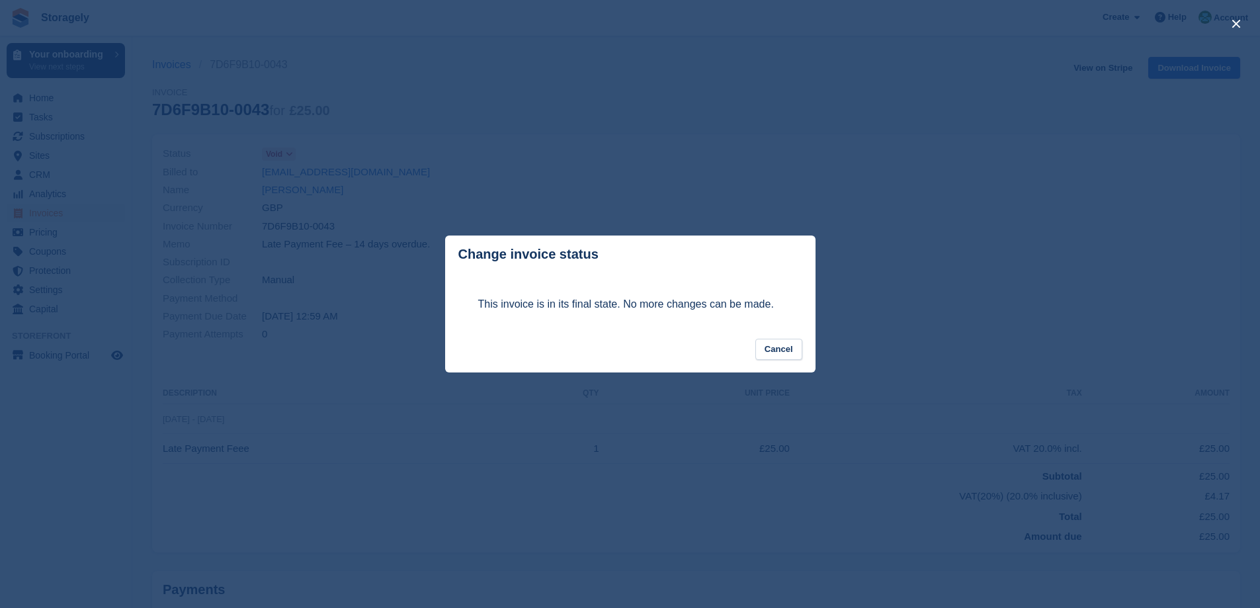
click at [386, 151] on div "close" at bounding box center [630, 304] width 1260 height 608
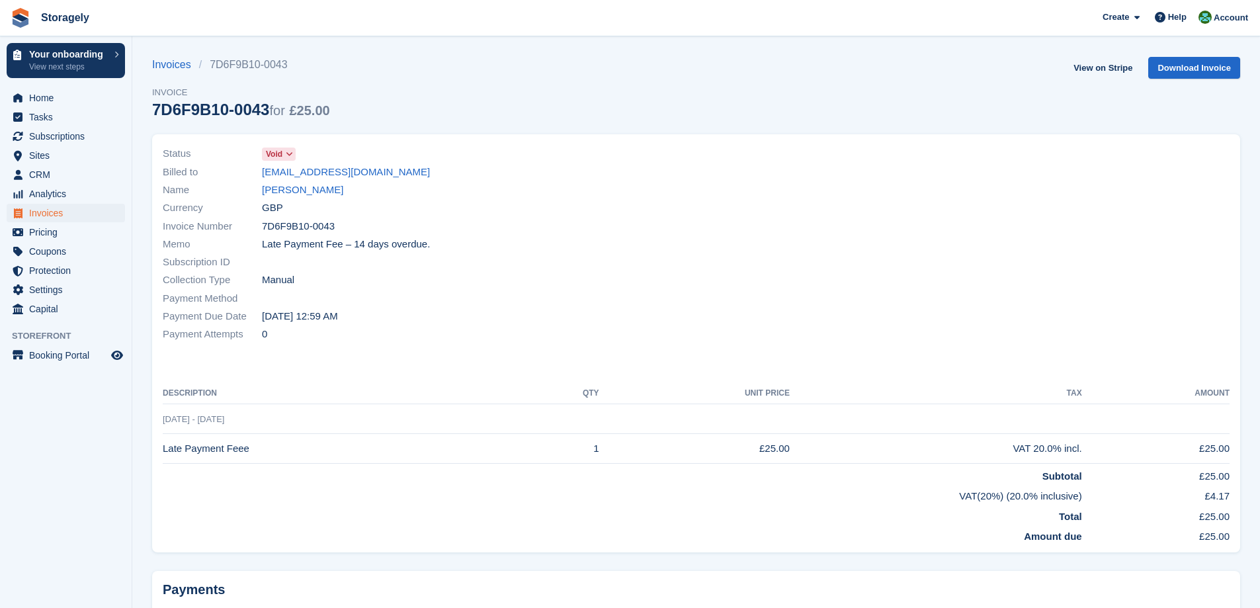
click at [565, 77] on div "Invoices 7D6F9B10-0043 Invoice 7D6F9B10-0043 for £25.00 View on Stripe Download…" at bounding box center [696, 95] width 1088 height 77
click at [67, 101] on span "Home" at bounding box center [68, 98] width 79 height 19
